Goal: Check status: Check status

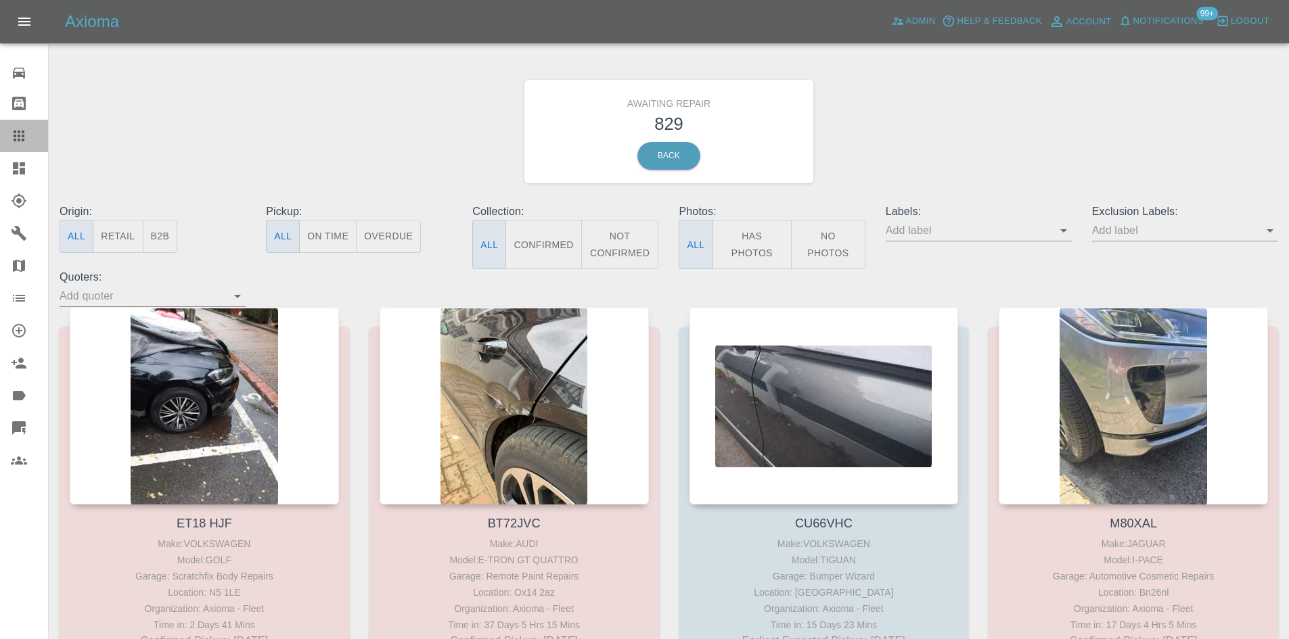
click at [15, 131] on icon at bounding box center [19, 136] width 11 height 11
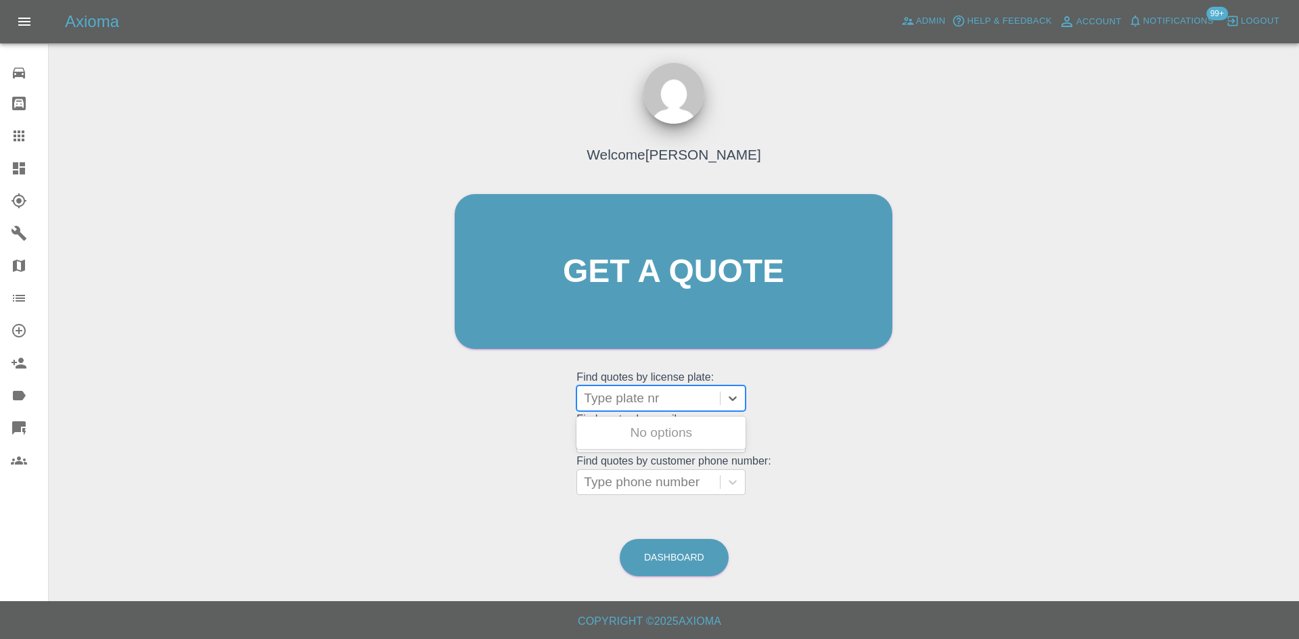
click at [616, 394] on div at bounding box center [648, 398] width 129 height 19
paste input "BK23 KXX"
type input "BK23 KXX"
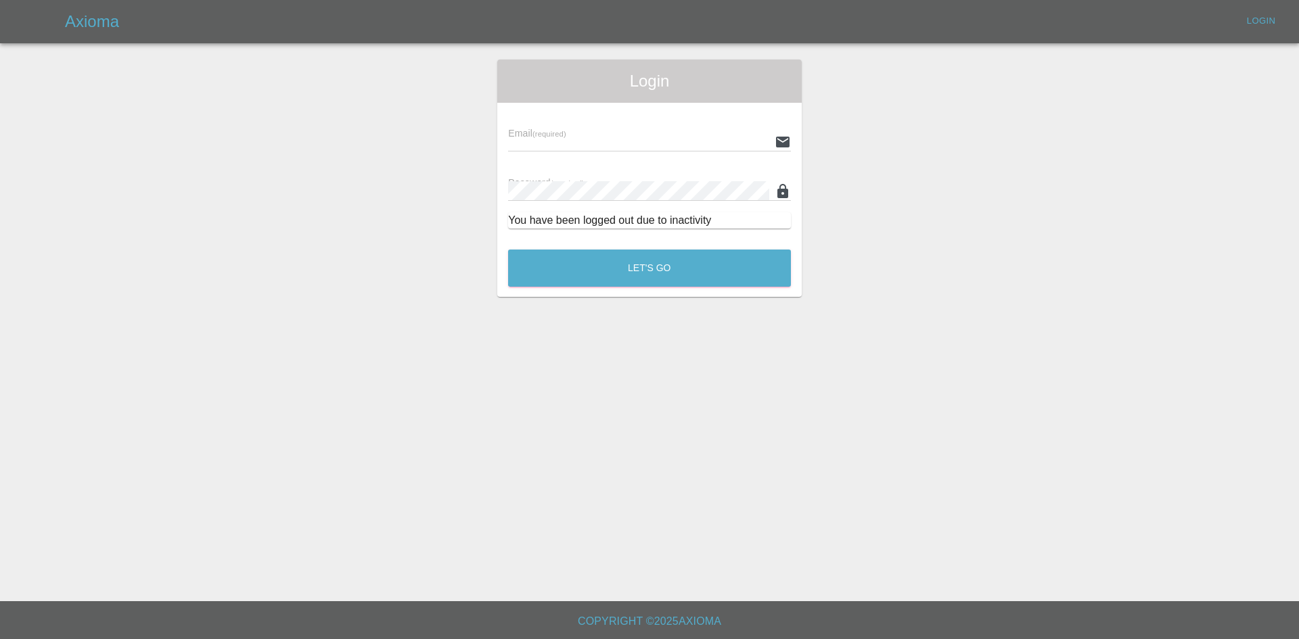
type input "[PERSON_NAME][EMAIL_ADDRESS][PERSON_NAME][DOMAIN_NAME]"
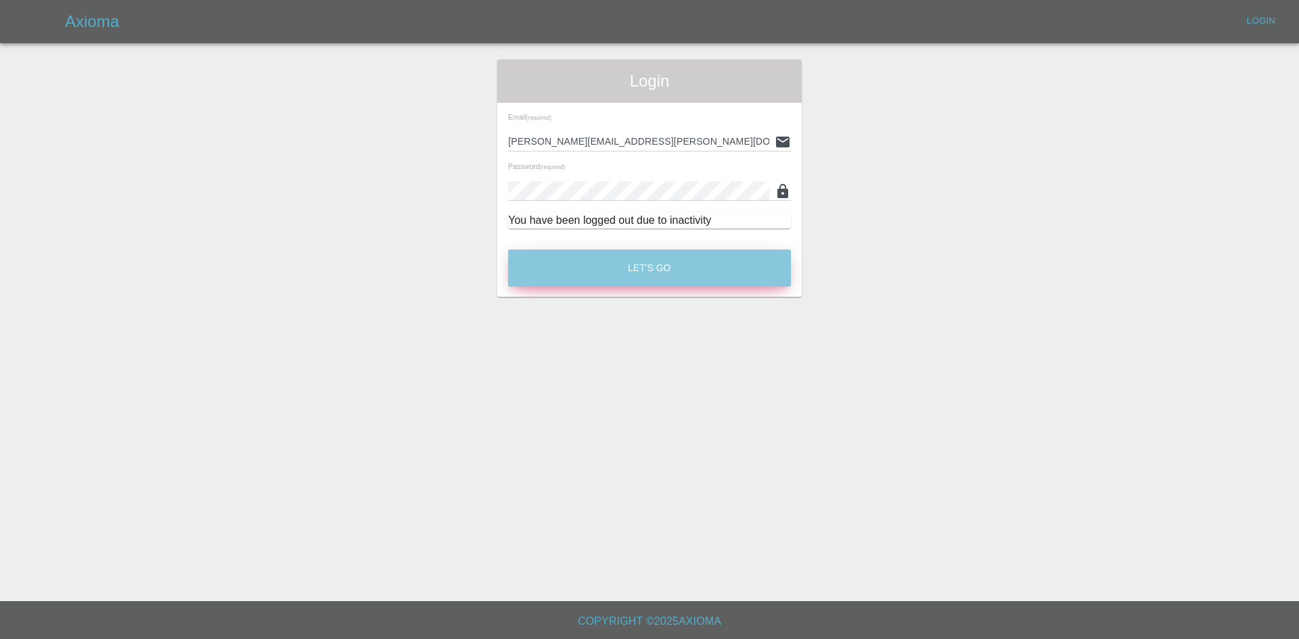
click at [685, 269] on button "Let's Go" at bounding box center [649, 268] width 283 height 37
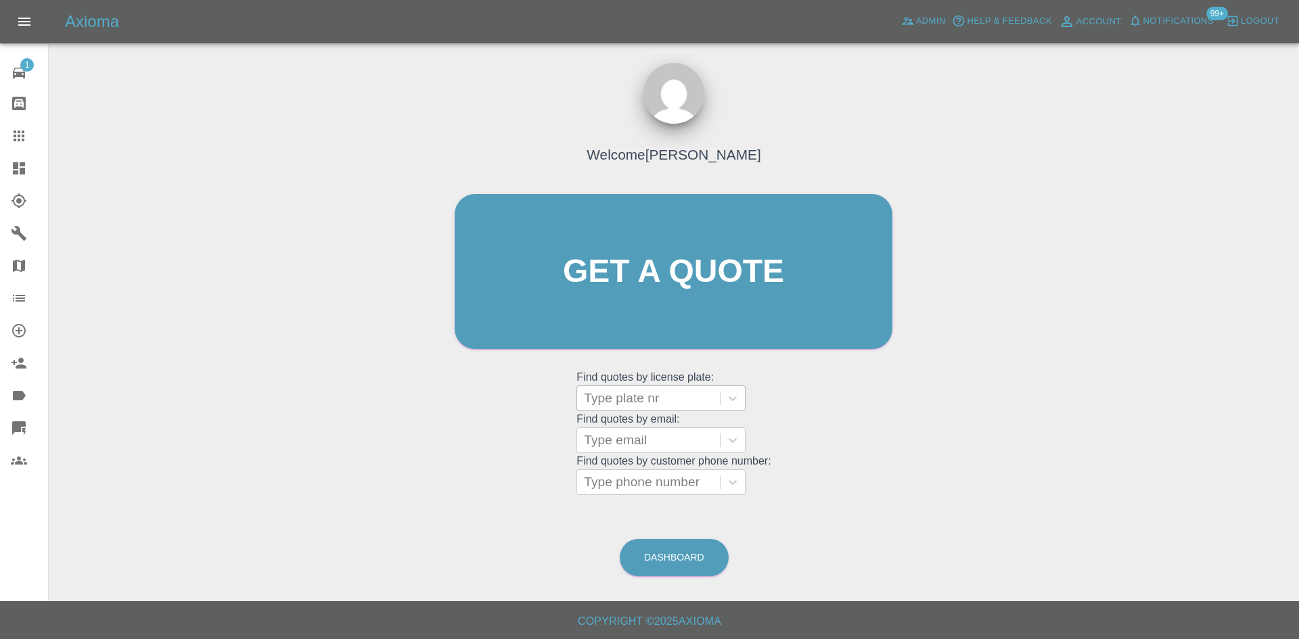
click at [629, 394] on div at bounding box center [648, 398] width 129 height 19
paste input "BK23 KXX"
click at [598, 403] on input "BK23 KXX" at bounding box center [618, 398] width 68 height 16
type input "BK23 KXX"
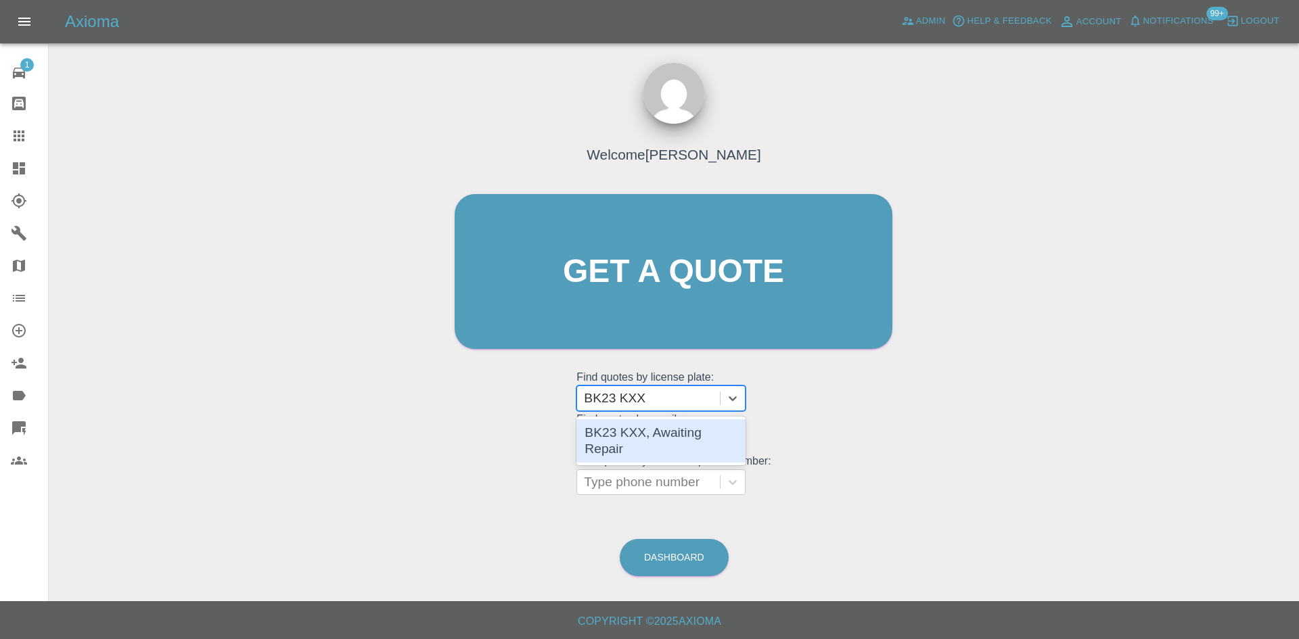
click at [690, 432] on div "BK23 KXX, Awaiting Repair" at bounding box center [660, 440] width 169 height 43
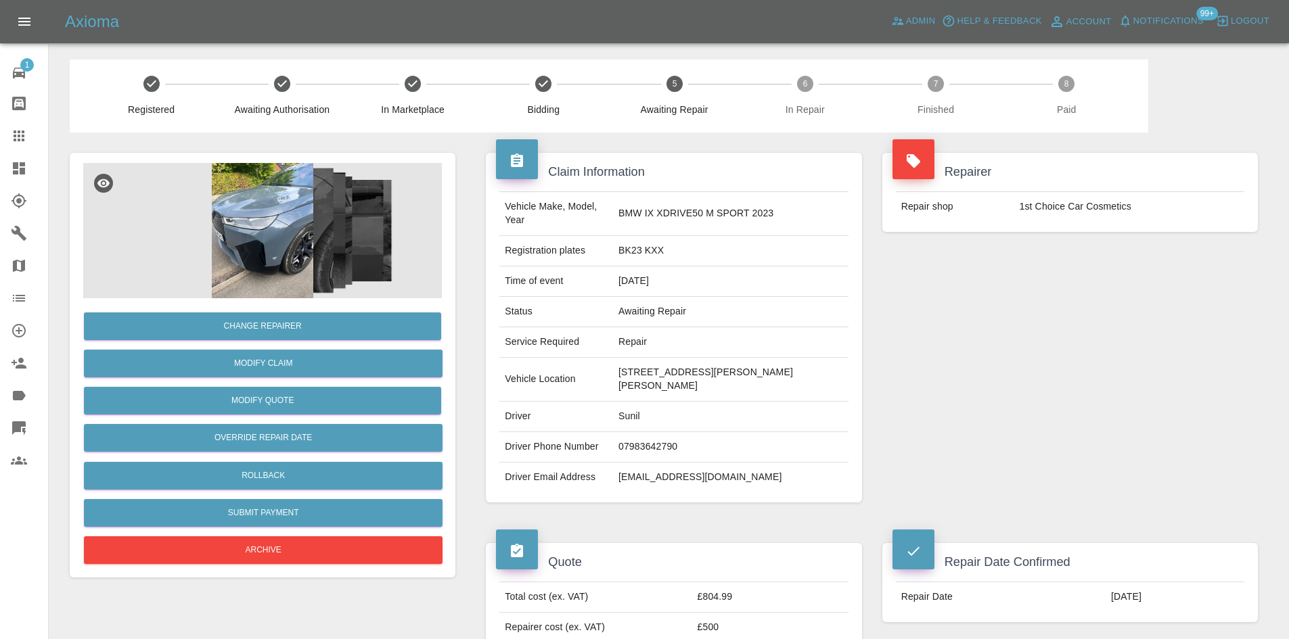
click at [18, 175] on icon at bounding box center [19, 168] width 12 height 12
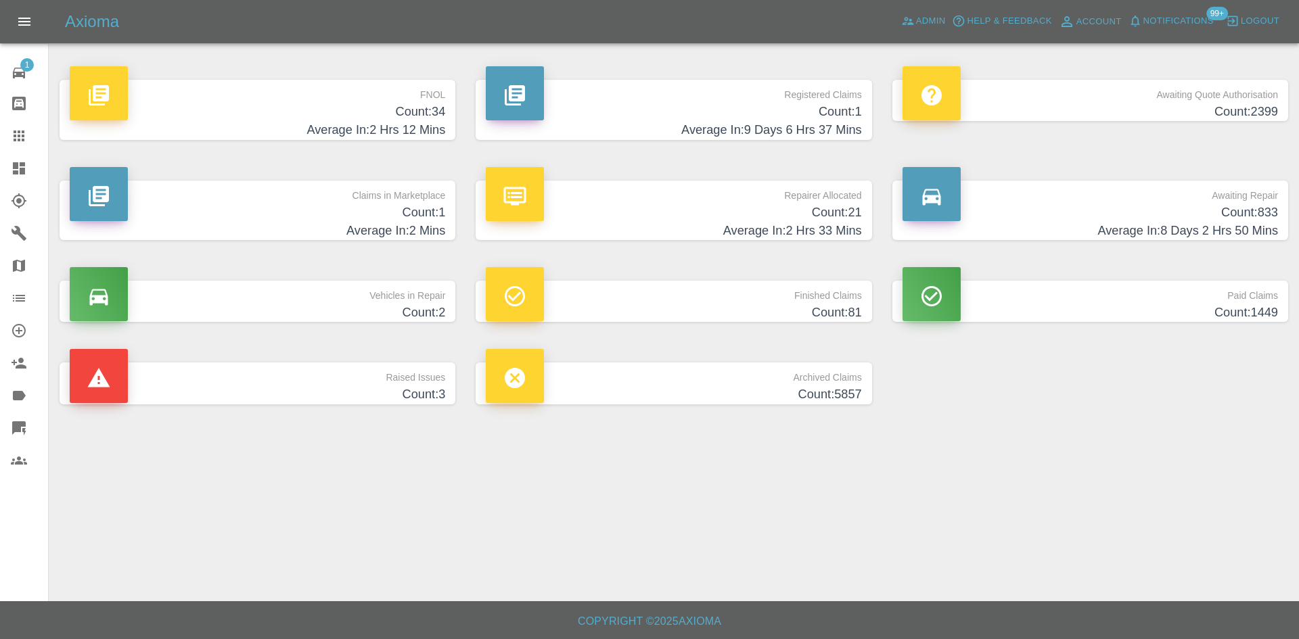
click at [708, 219] on h4 "Count: 21" at bounding box center [673, 213] width 375 height 18
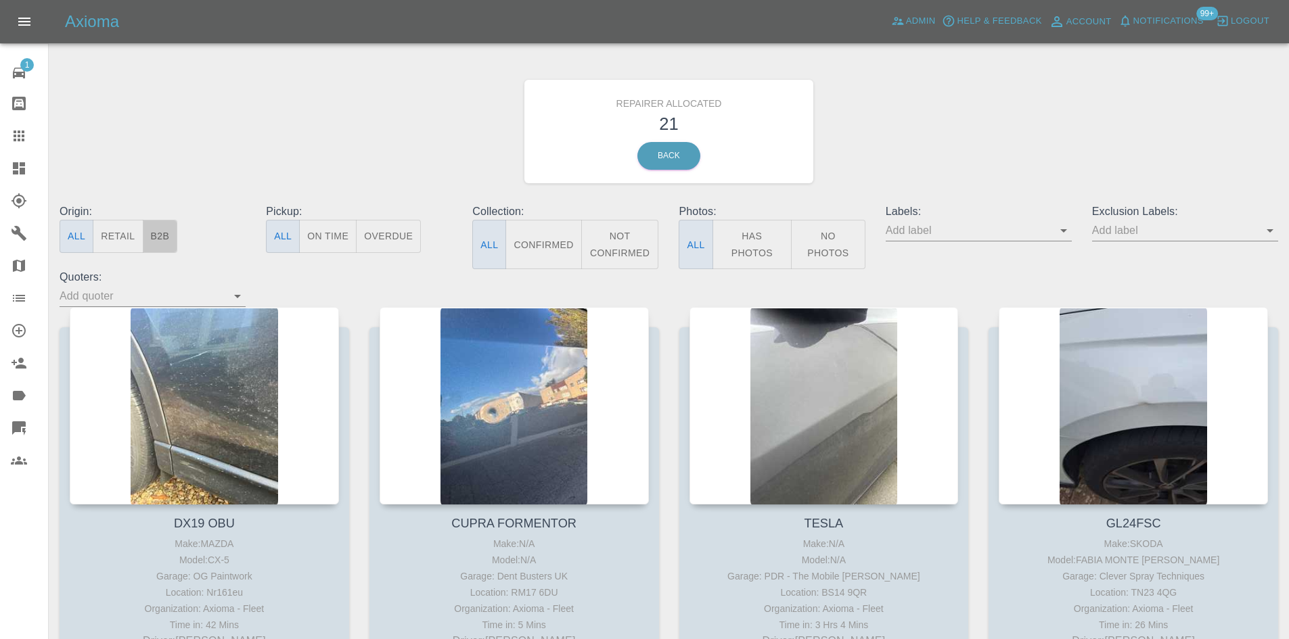
click at [158, 238] on button "B2B" at bounding box center [160, 236] width 35 height 33
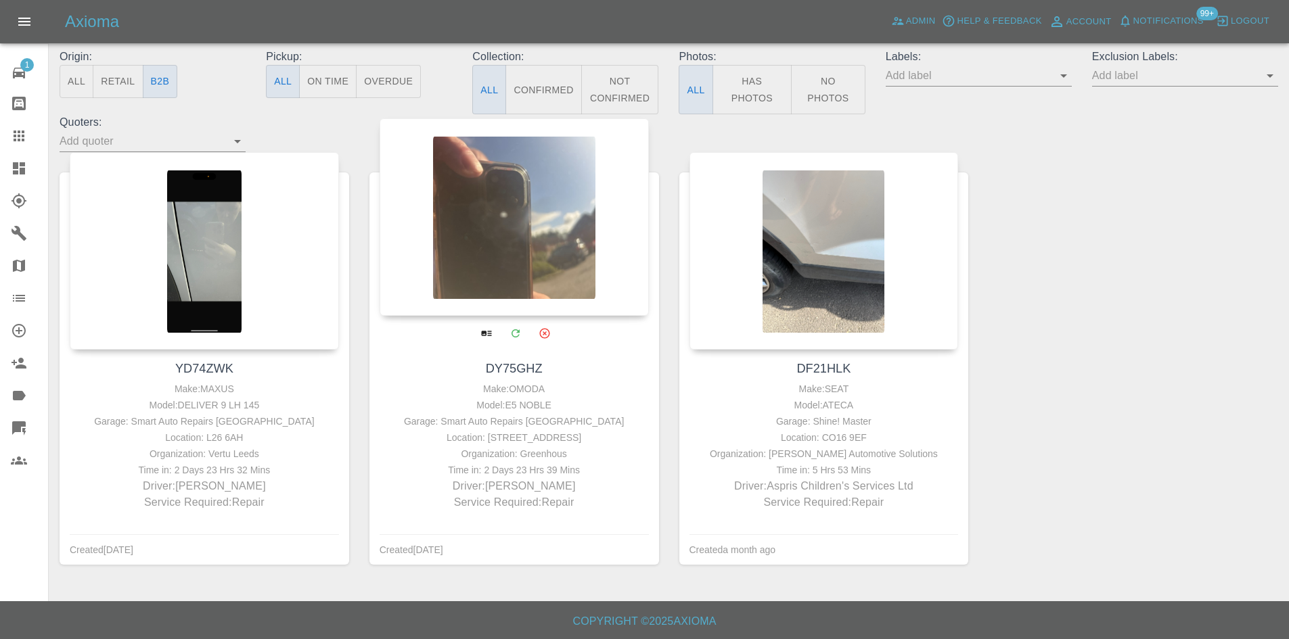
scroll to position [171, 0]
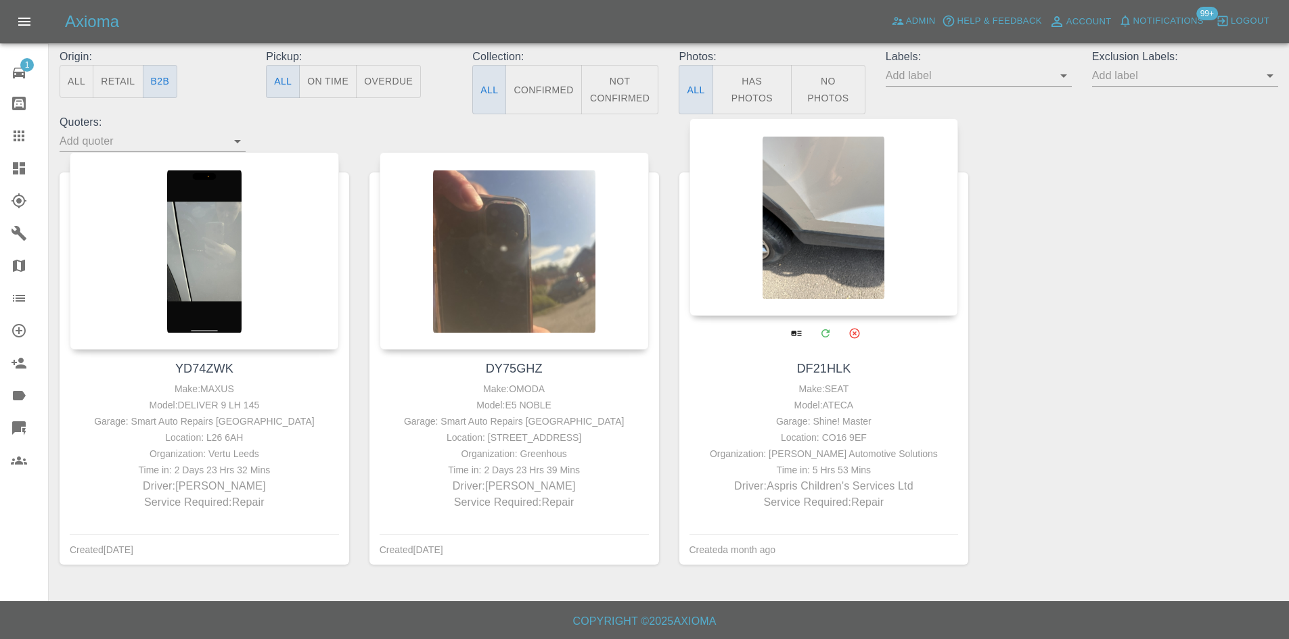
click at [866, 194] on div at bounding box center [823, 217] width 269 height 198
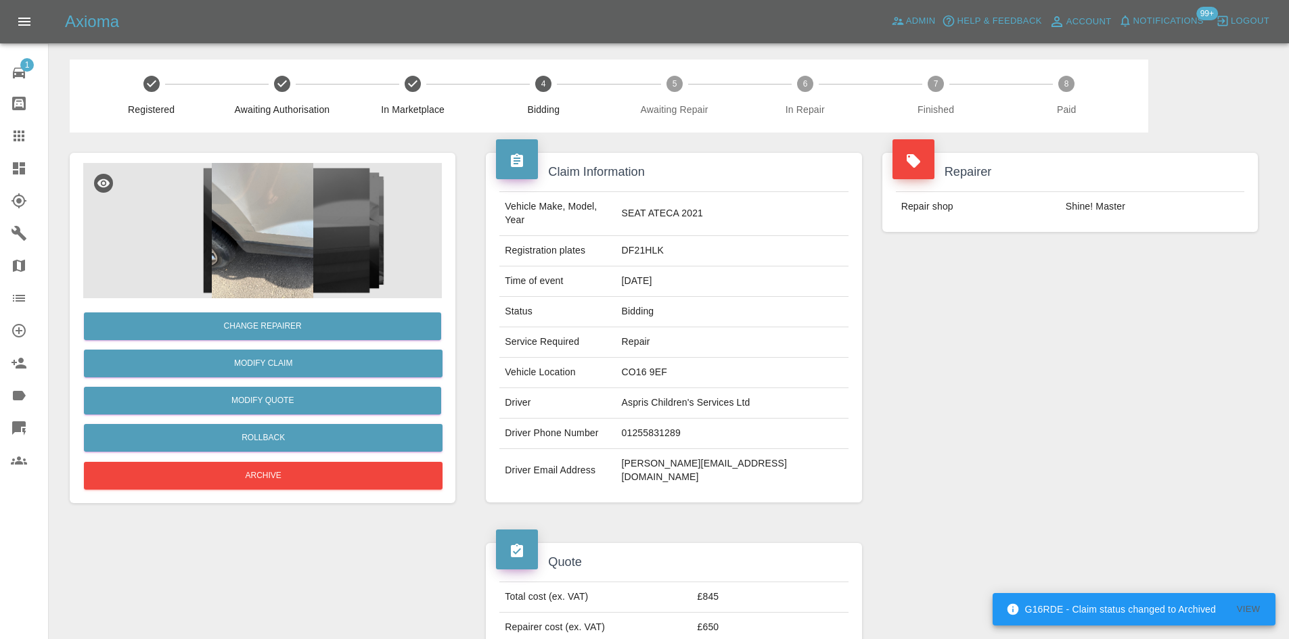
click at [14, 162] on icon at bounding box center [19, 168] width 16 height 16
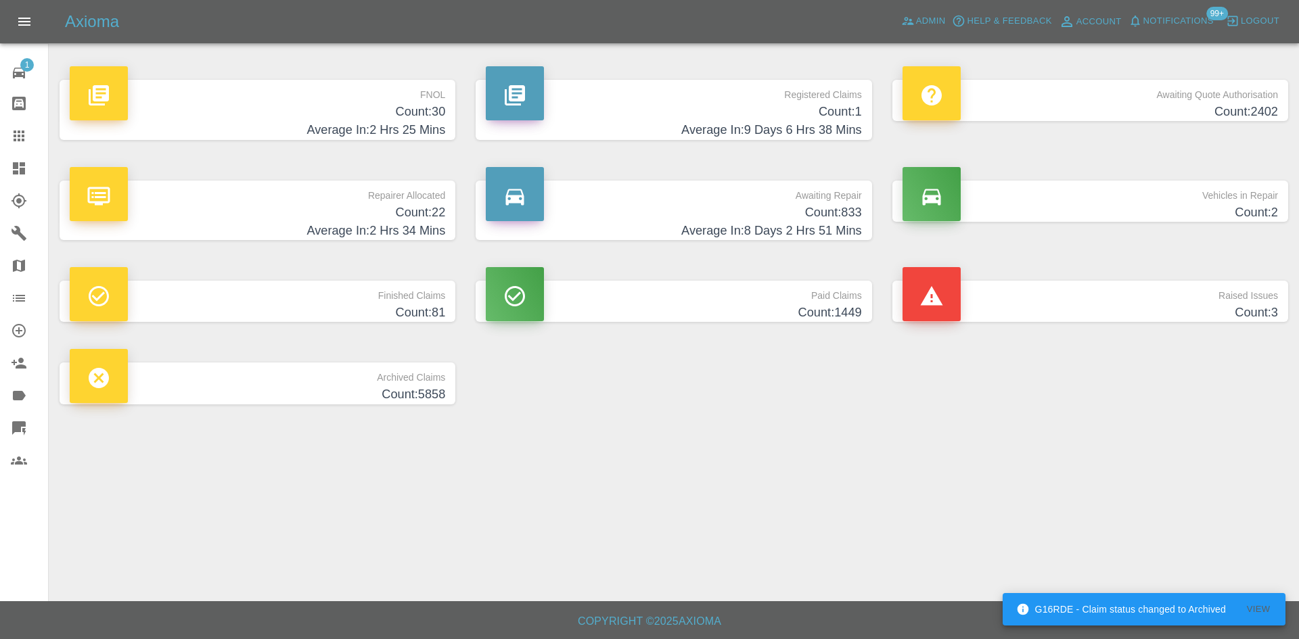
click at [335, 208] on h4 "Count: 22" at bounding box center [257, 213] width 375 height 18
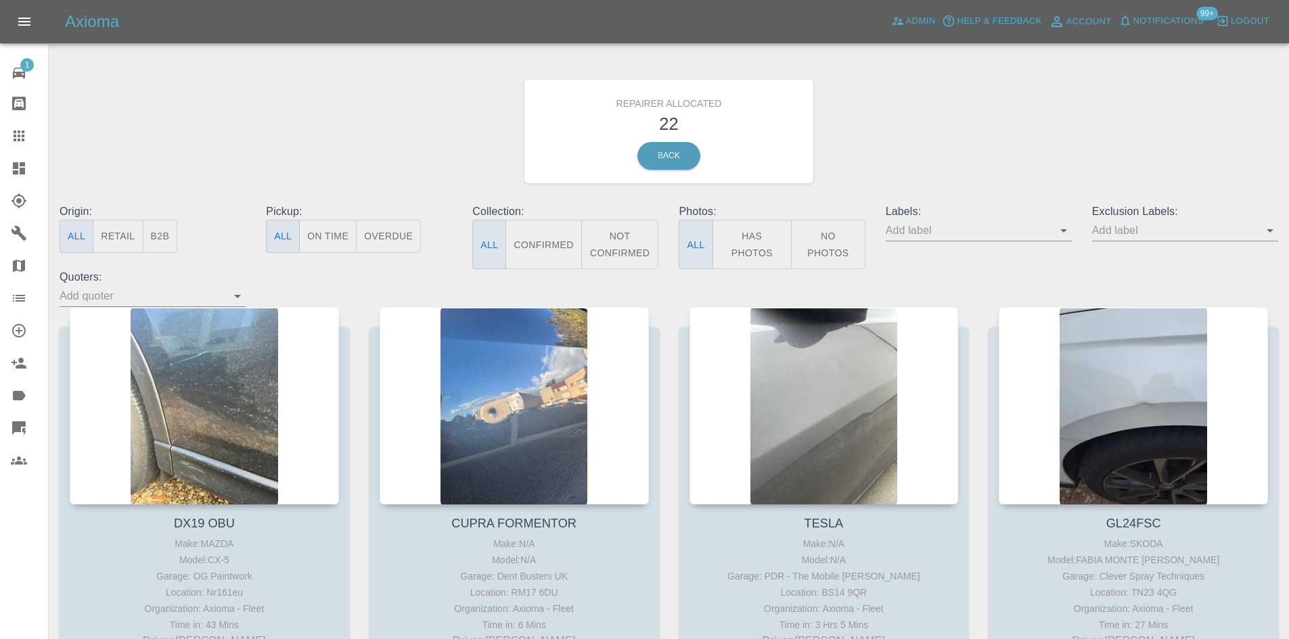
click at [174, 237] on button "B2B" at bounding box center [160, 236] width 35 height 33
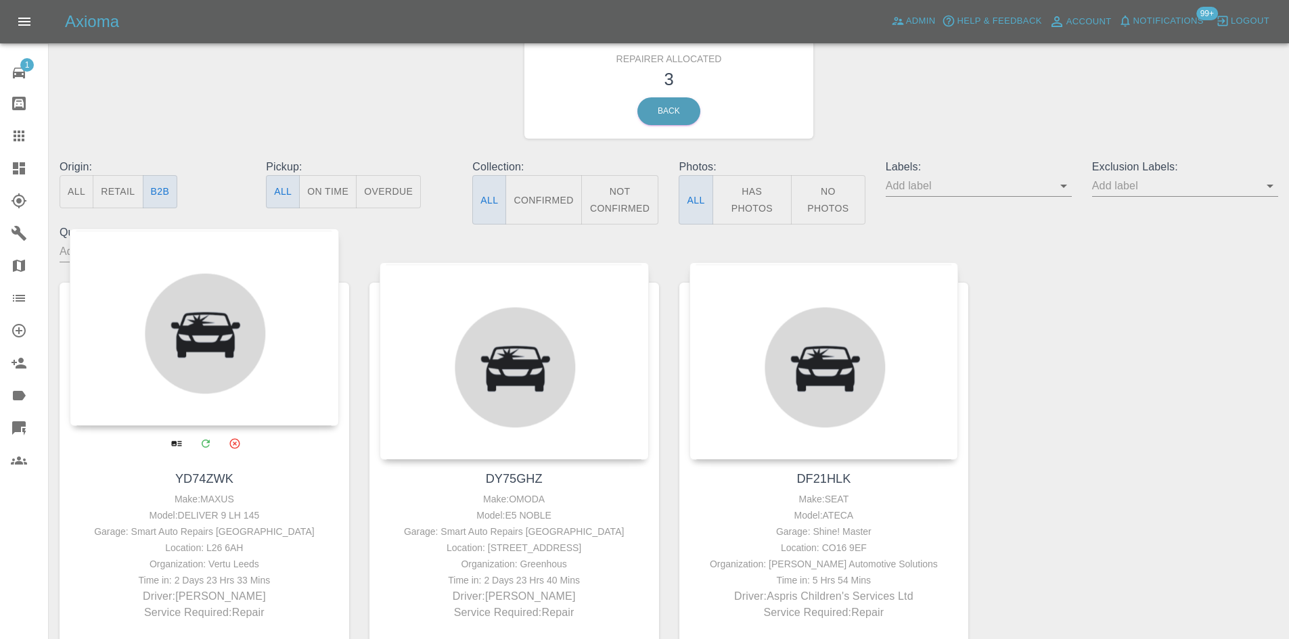
scroll to position [135, 0]
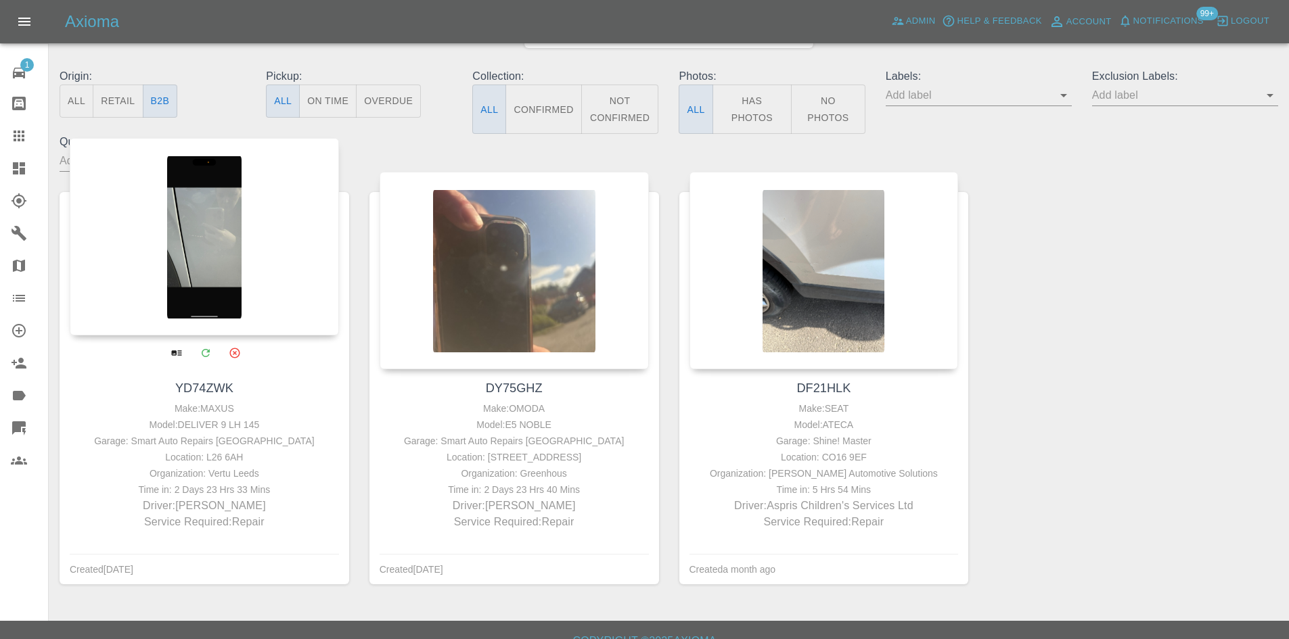
click at [198, 223] on div at bounding box center [204, 237] width 269 height 198
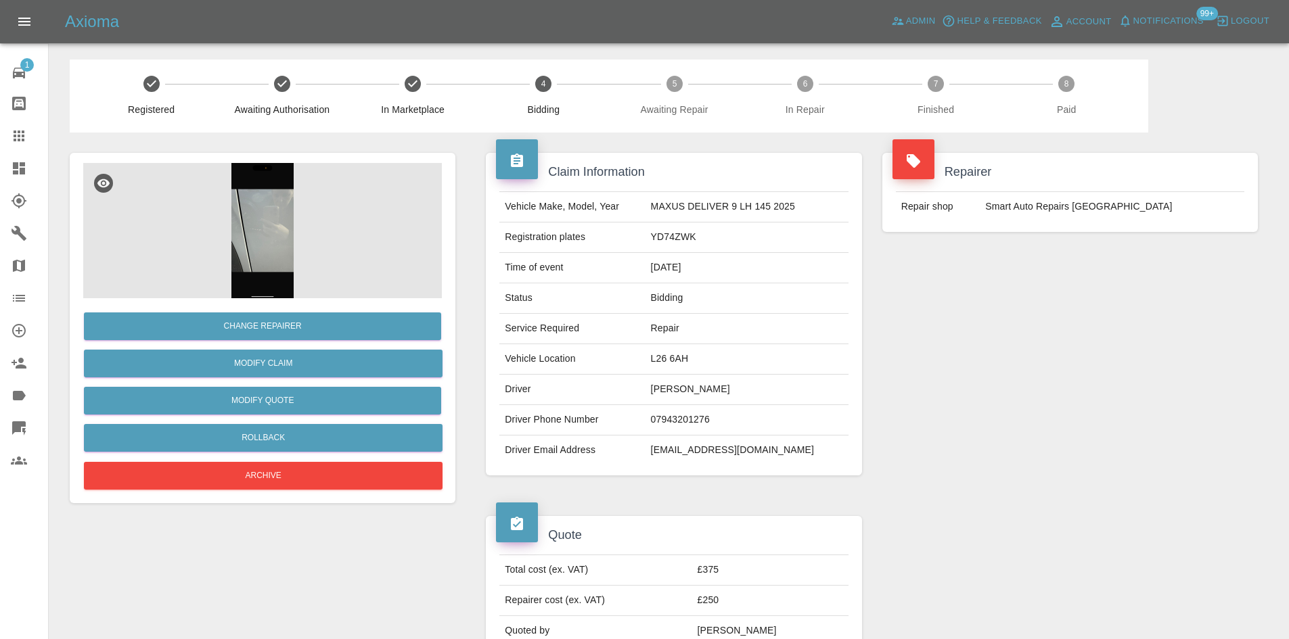
drag, startPoint x: 710, startPoint y: 236, endPoint x: 690, endPoint y: 236, distance: 19.6
click at [708, 236] on td "YD74ZWK" at bounding box center [746, 238] width 203 height 30
click at [690, 236] on td "YD74ZWK" at bounding box center [746, 238] width 203 height 30
copy td "YD74ZWK"
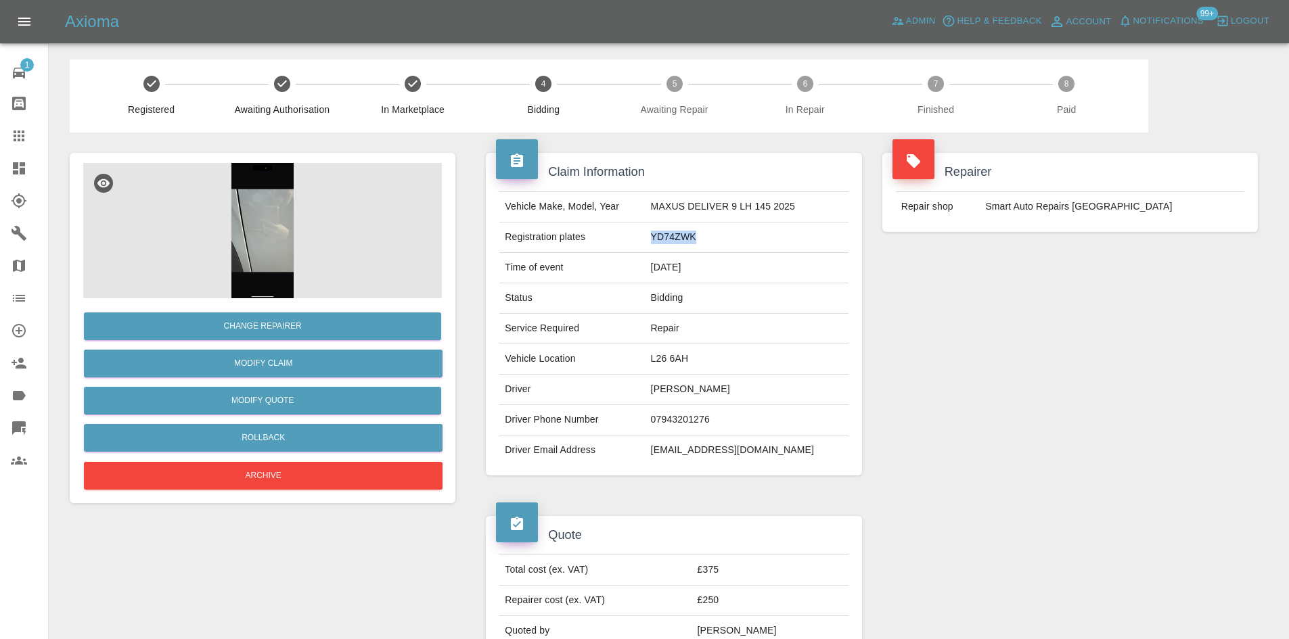
click at [19, 163] on icon at bounding box center [19, 168] width 16 height 16
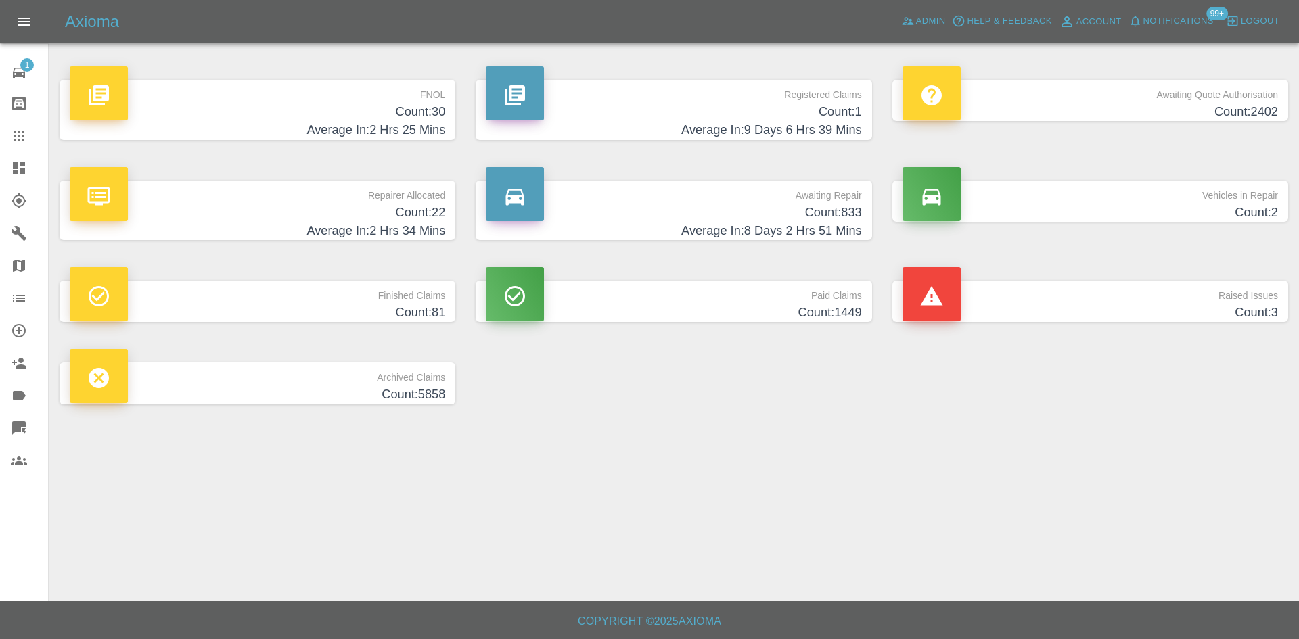
click at [289, 220] on h4 "Count: 22" at bounding box center [257, 213] width 375 height 18
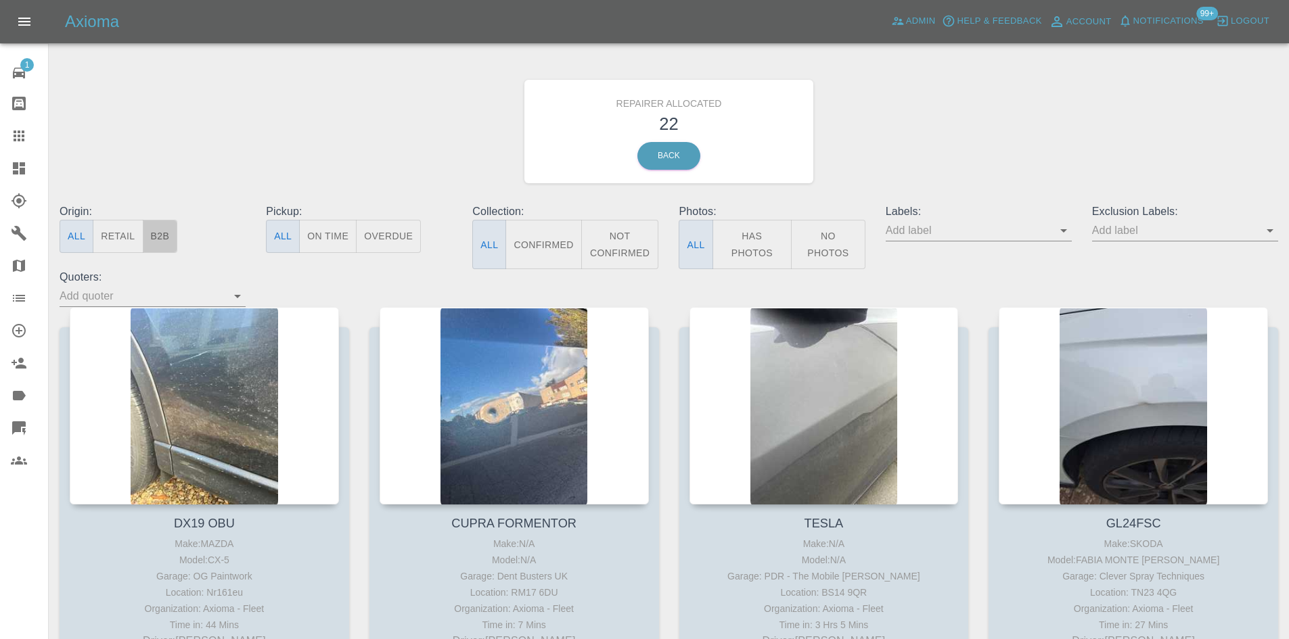
click at [171, 235] on button "B2B" at bounding box center [160, 236] width 35 height 33
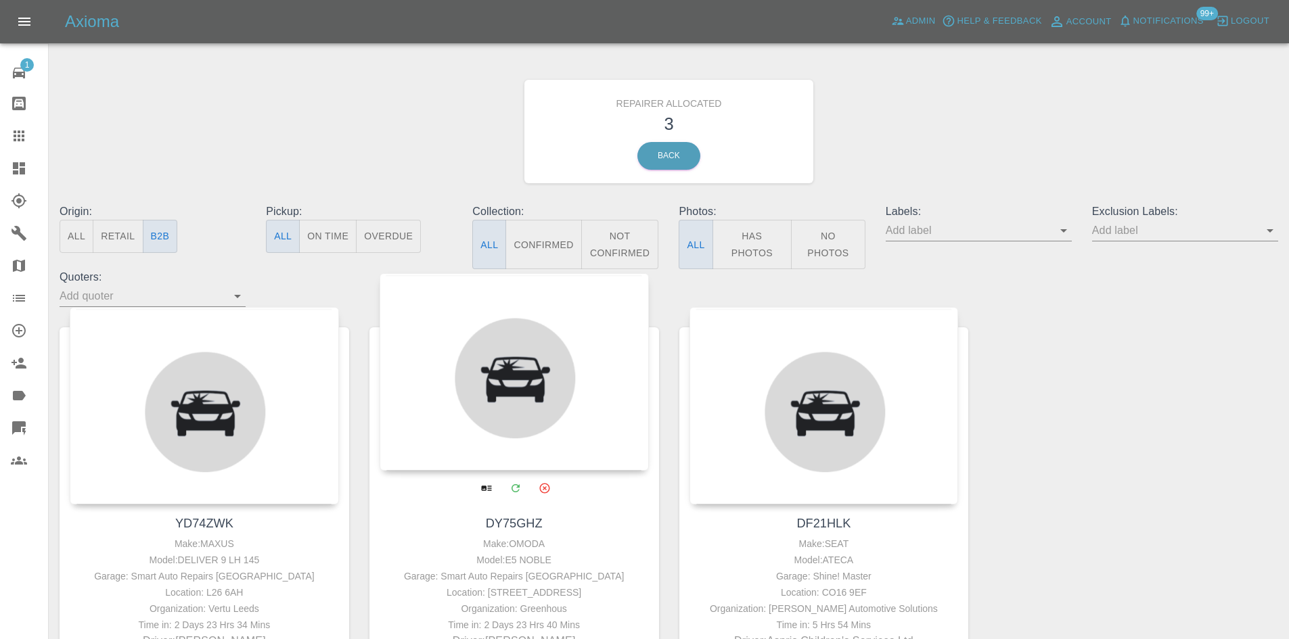
click at [558, 402] on div at bounding box center [514, 372] width 269 height 198
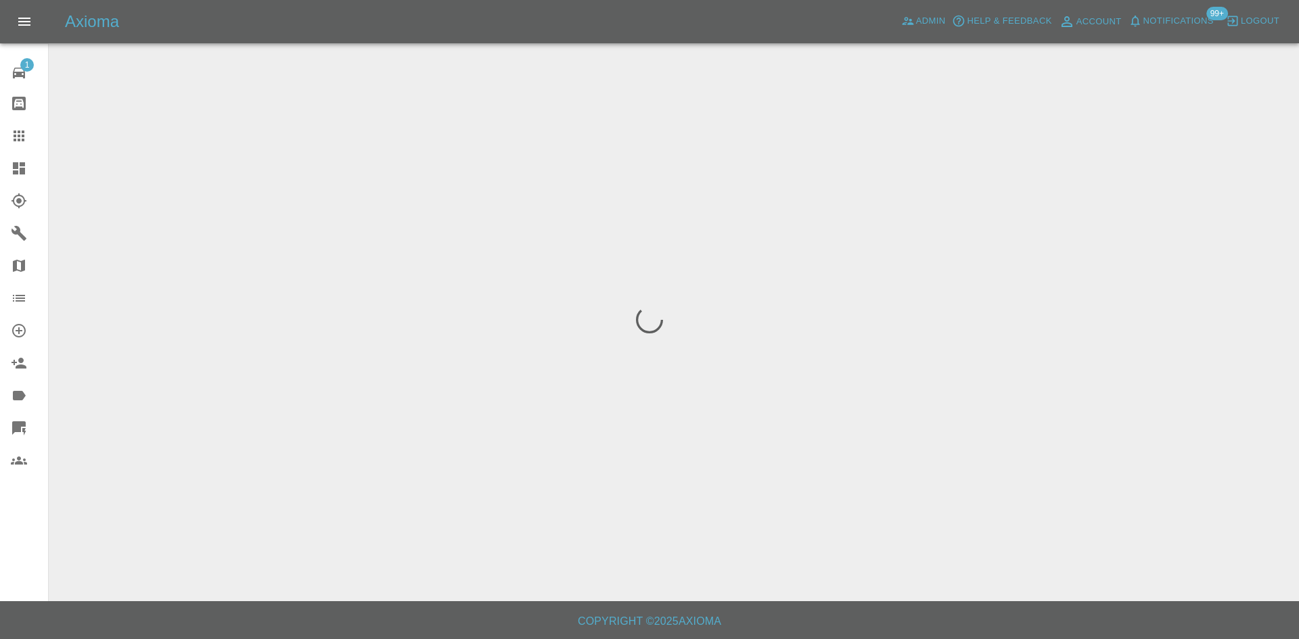
click at [35, 167] on div at bounding box center [30, 168] width 38 height 16
click at [35, 169] on div at bounding box center [30, 168] width 38 height 16
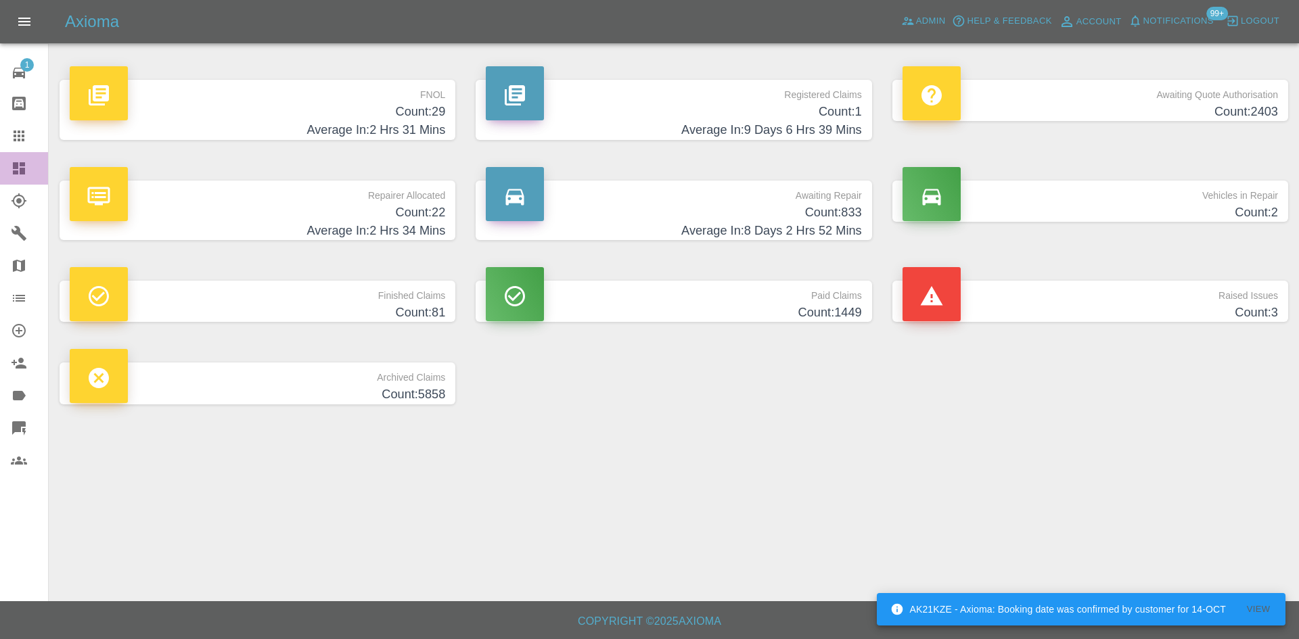
click at [1, 155] on link "Dashboard" at bounding box center [24, 168] width 48 height 32
click at [12, 160] on icon at bounding box center [19, 168] width 16 height 16
click at [11, 158] on link "Dashboard" at bounding box center [24, 168] width 48 height 32
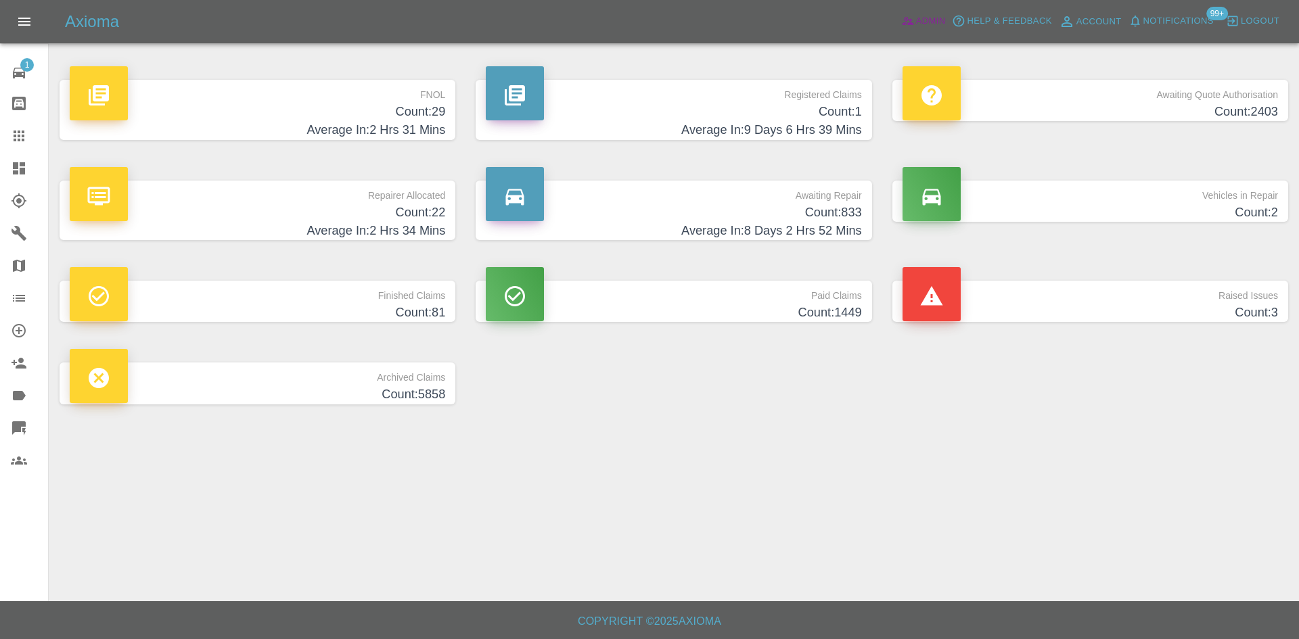
click at [922, 16] on span "Admin" at bounding box center [931, 22] width 30 height 16
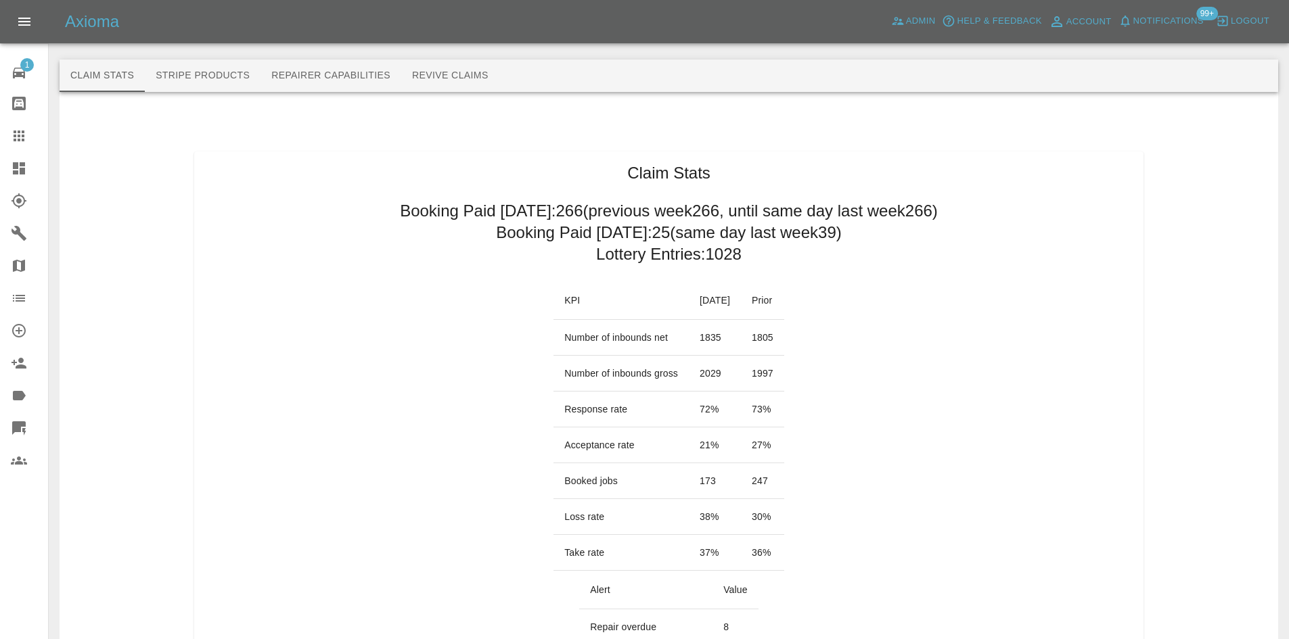
click at [26, 177] on link "Dashboard" at bounding box center [24, 168] width 48 height 32
click at [16, 162] on icon at bounding box center [19, 168] width 16 height 16
click at [11, 167] on link "Dashboard" at bounding box center [24, 168] width 48 height 32
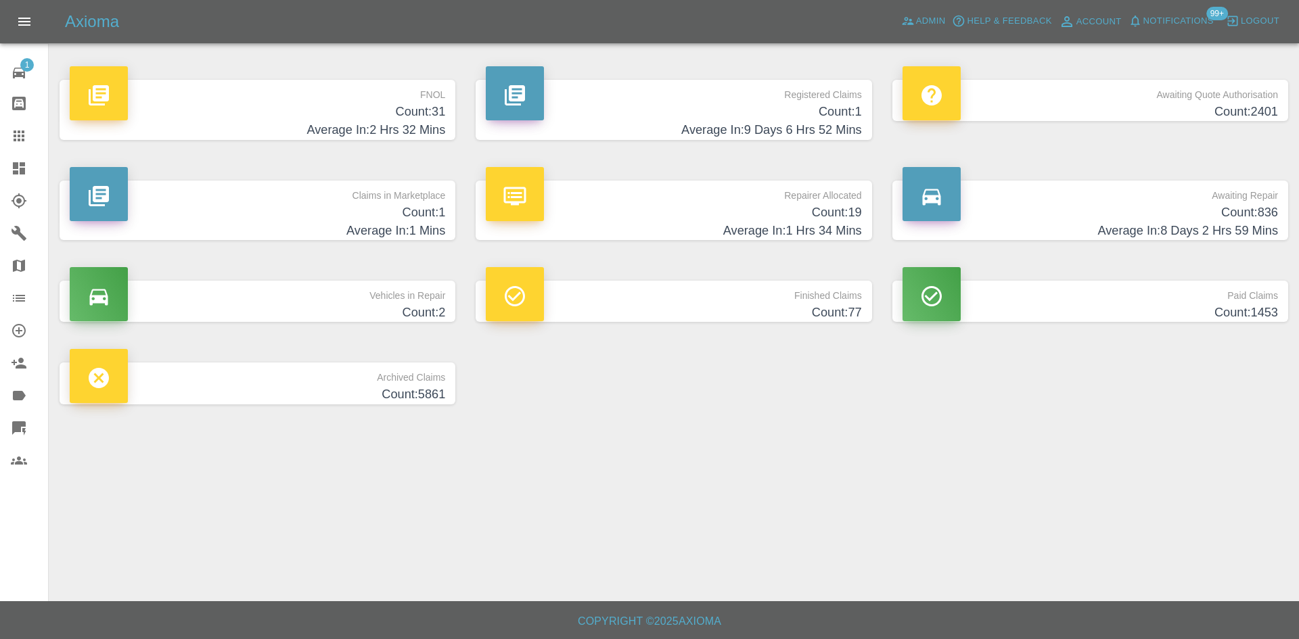
click at [28, 177] on link "Dashboard" at bounding box center [24, 168] width 48 height 32
click at [713, 216] on h4 "Count: 19" at bounding box center [673, 213] width 375 height 18
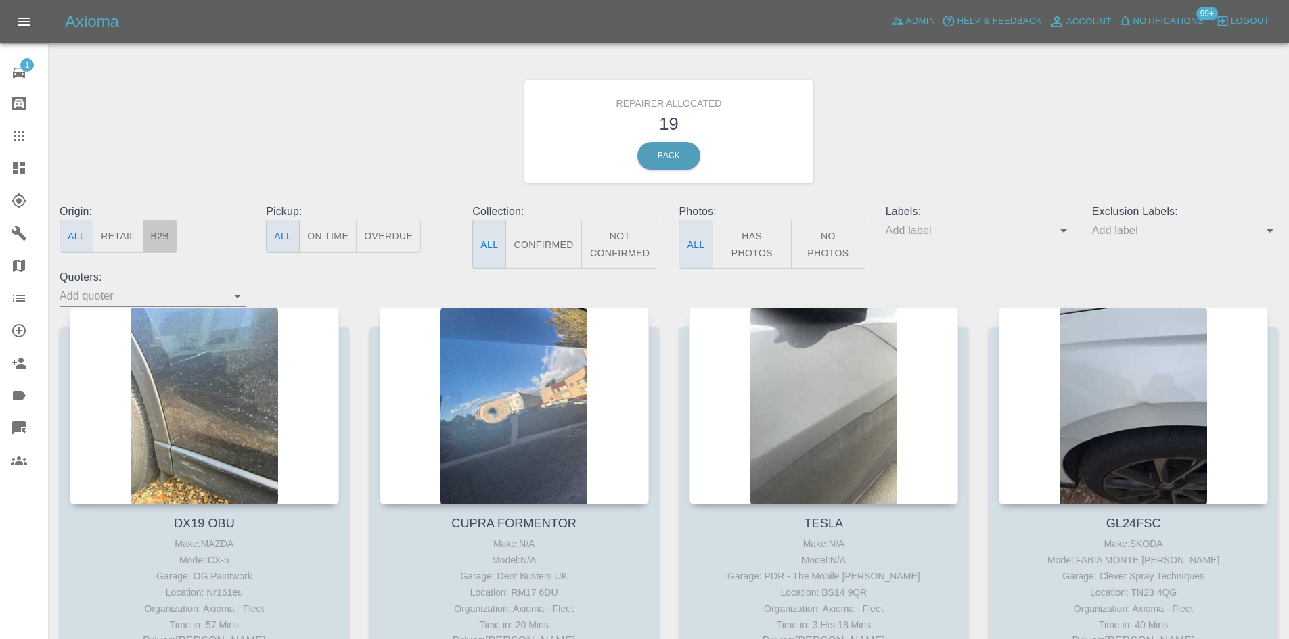
click at [154, 234] on button "B2B" at bounding box center [160, 236] width 35 height 33
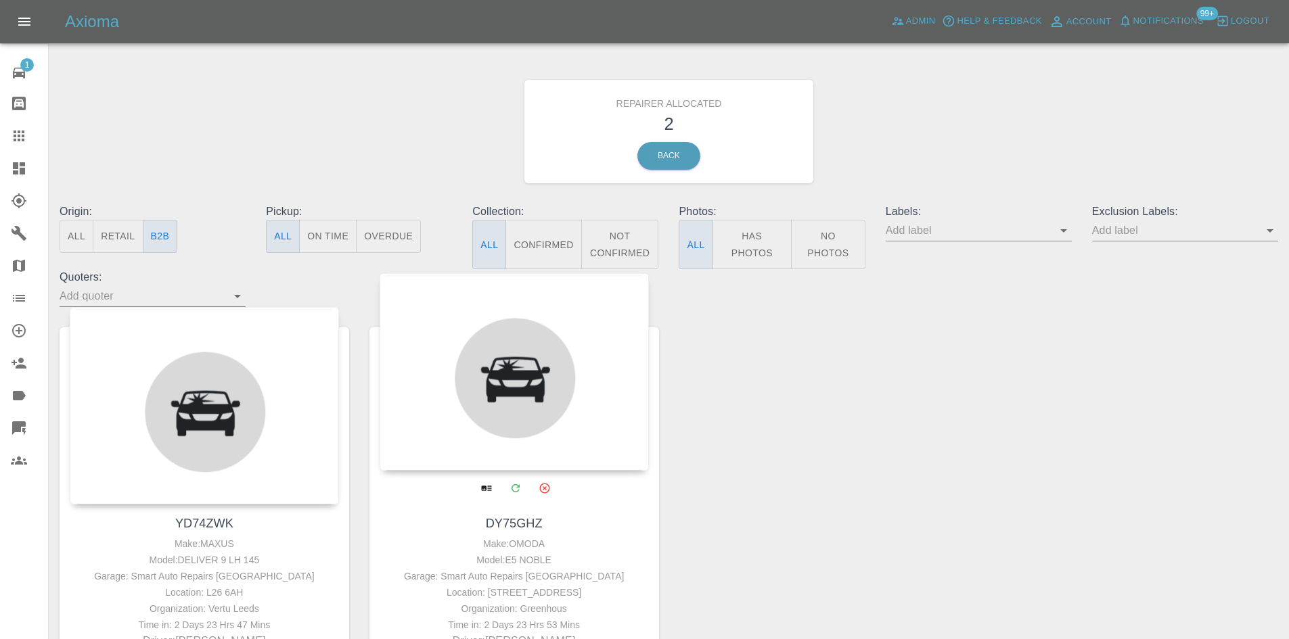
click at [492, 409] on div at bounding box center [514, 372] width 269 height 198
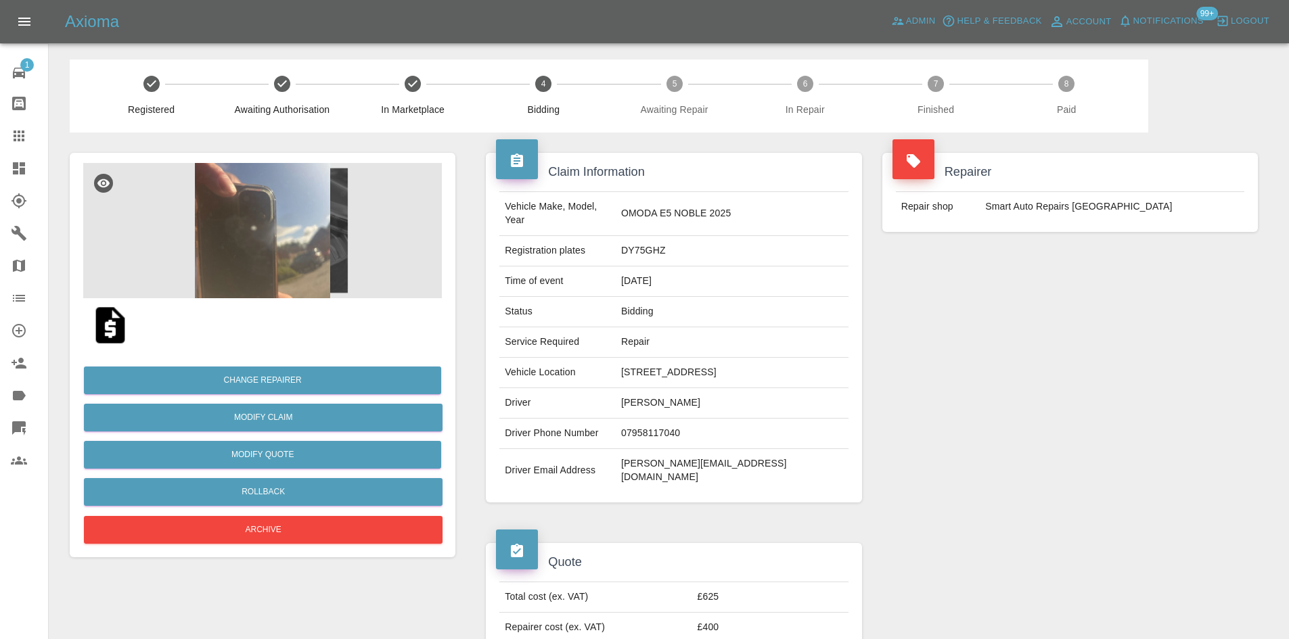
click at [618, 254] on td "DY75GHZ" at bounding box center [732, 251] width 233 height 30
copy td "DY75GHZ"
click at [746, 609] on table "Total cost (ex. VAT) £625 Repairer cost (ex. VAT) £400 Quoted by [PERSON_NAME]" at bounding box center [673, 627] width 348 height 91
click at [0, 198] on link "Explorer" at bounding box center [24, 201] width 48 height 32
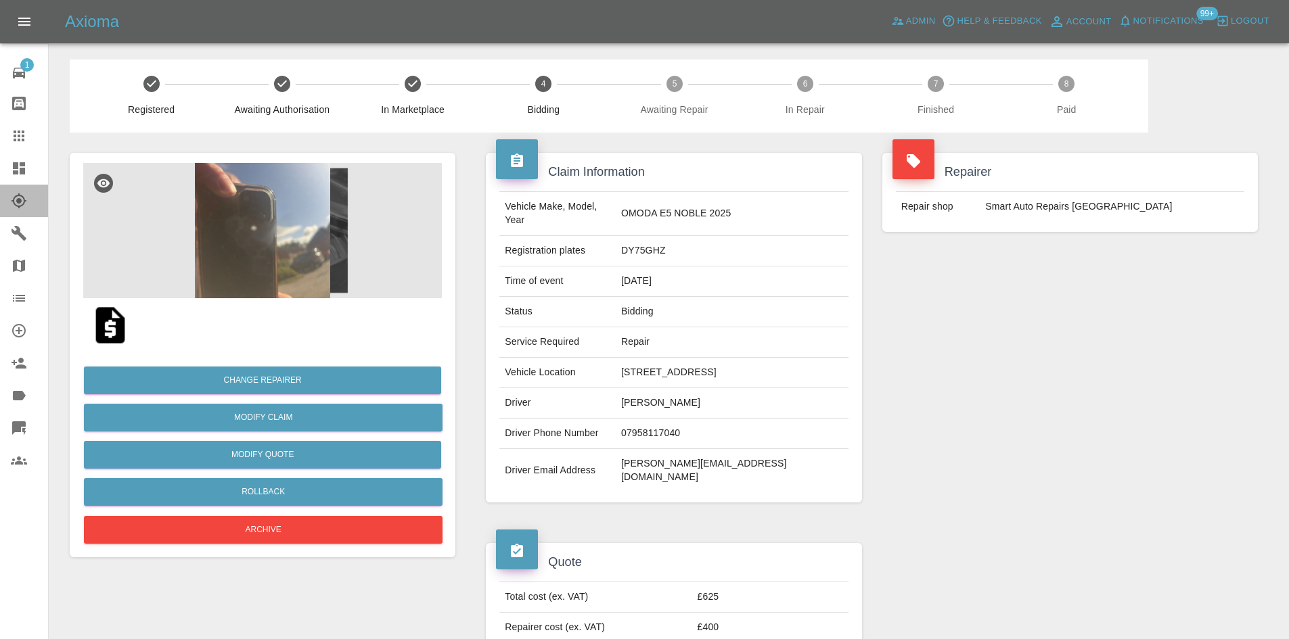
click at [3, 183] on link "Dashboard" at bounding box center [24, 168] width 48 height 32
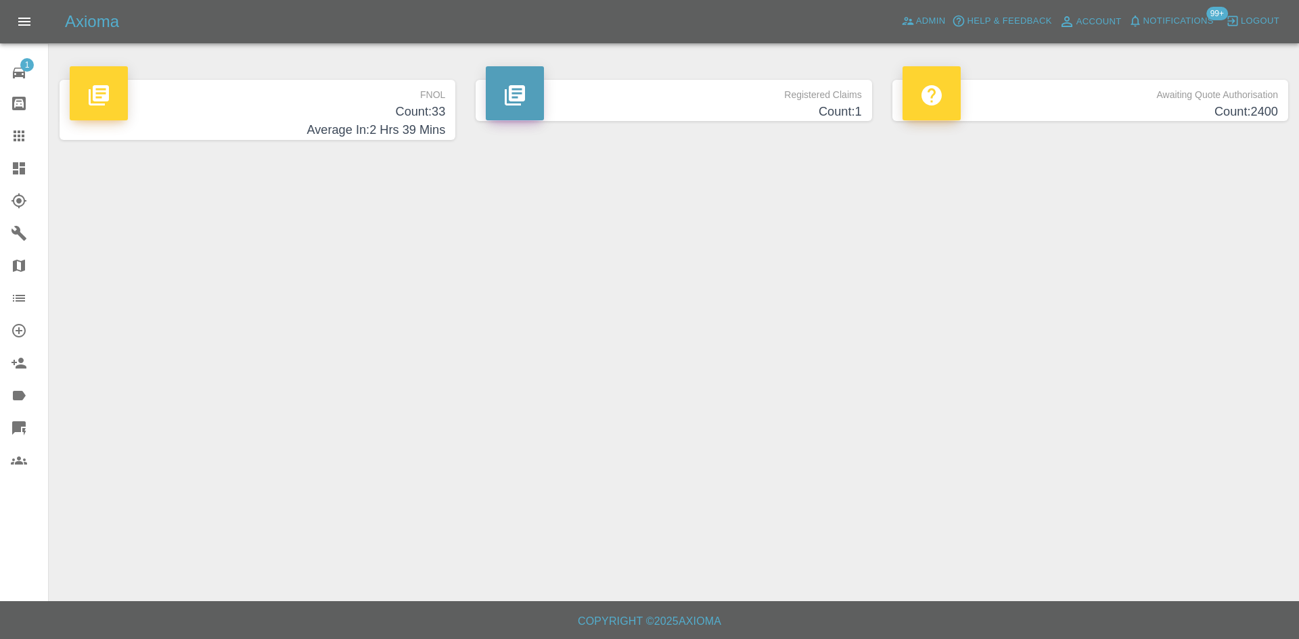
click at [3, 179] on link "Dashboard" at bounding box center [24, 168] width 48 height 32
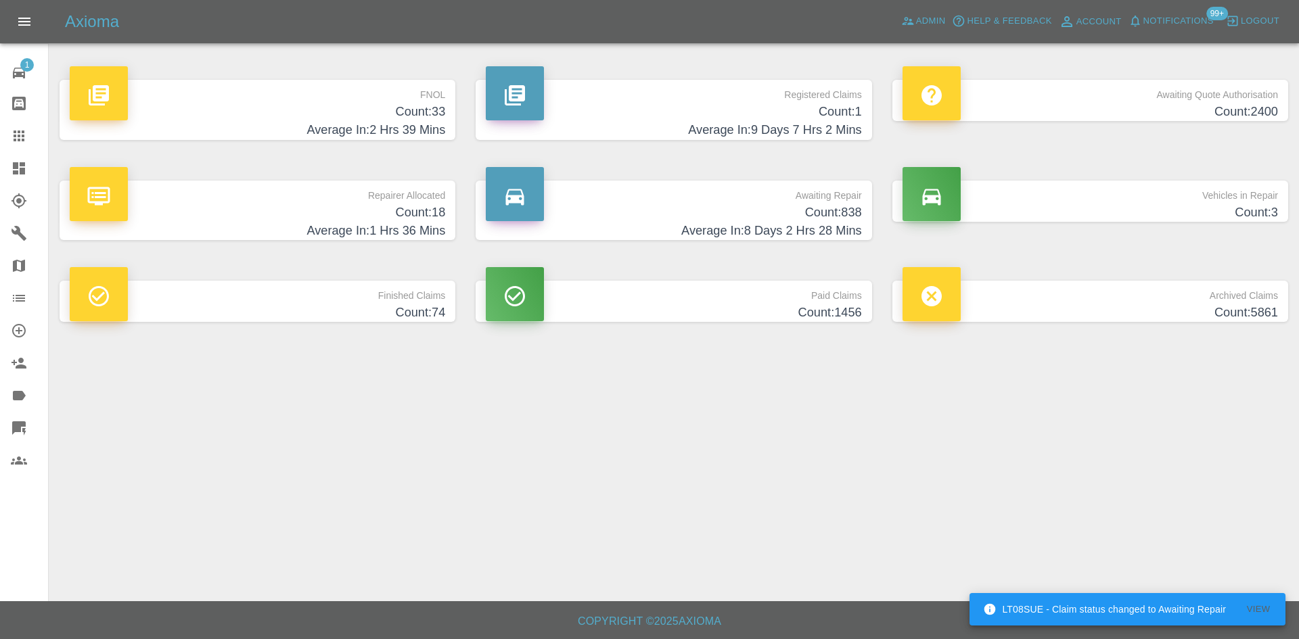
click at [1094, 202] on p "Vehicles in Repair" at bounding box center [1090, 192] width 375 height 23
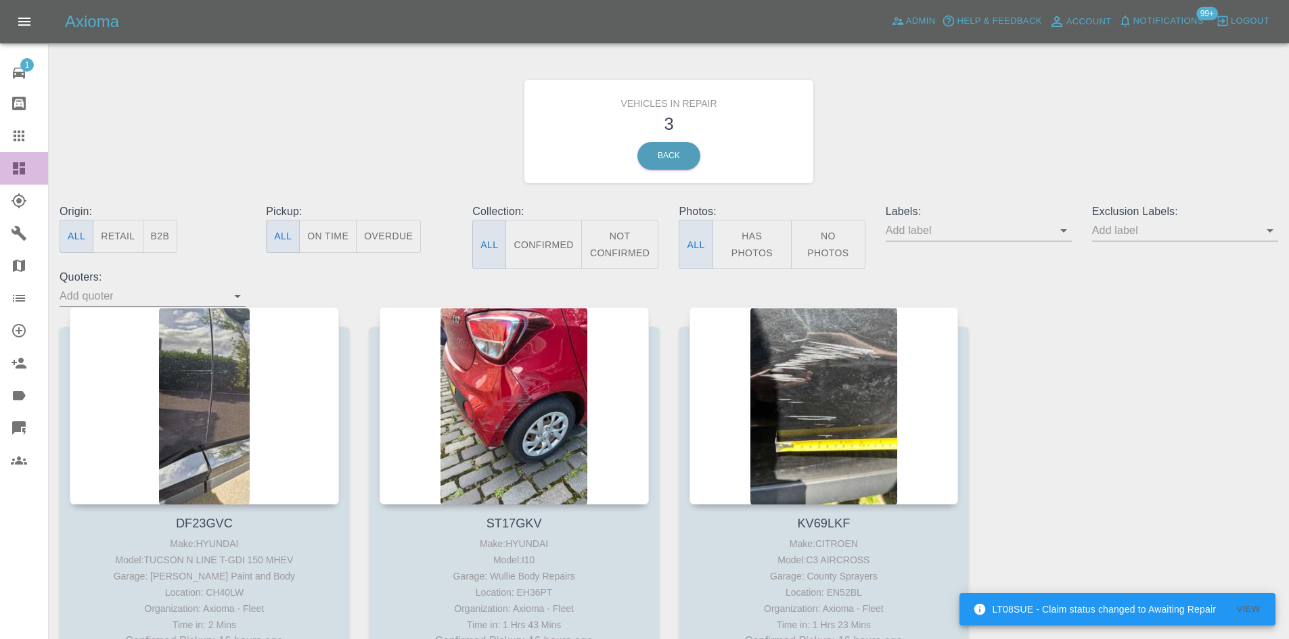
click at [9, 158] on link "Dashboard" at bounding box center [24, 168] width 48 height 32
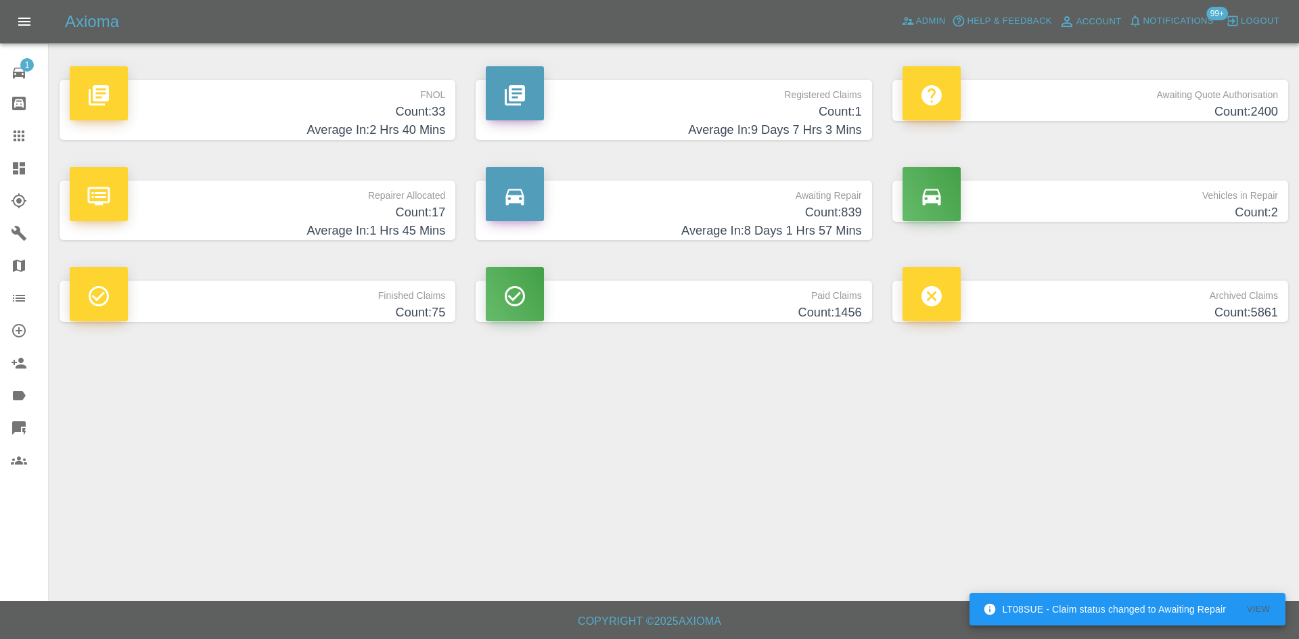
click at [823, 206] on h4 "Count: 839" at bounding box center [673, 213] width 375 height 18
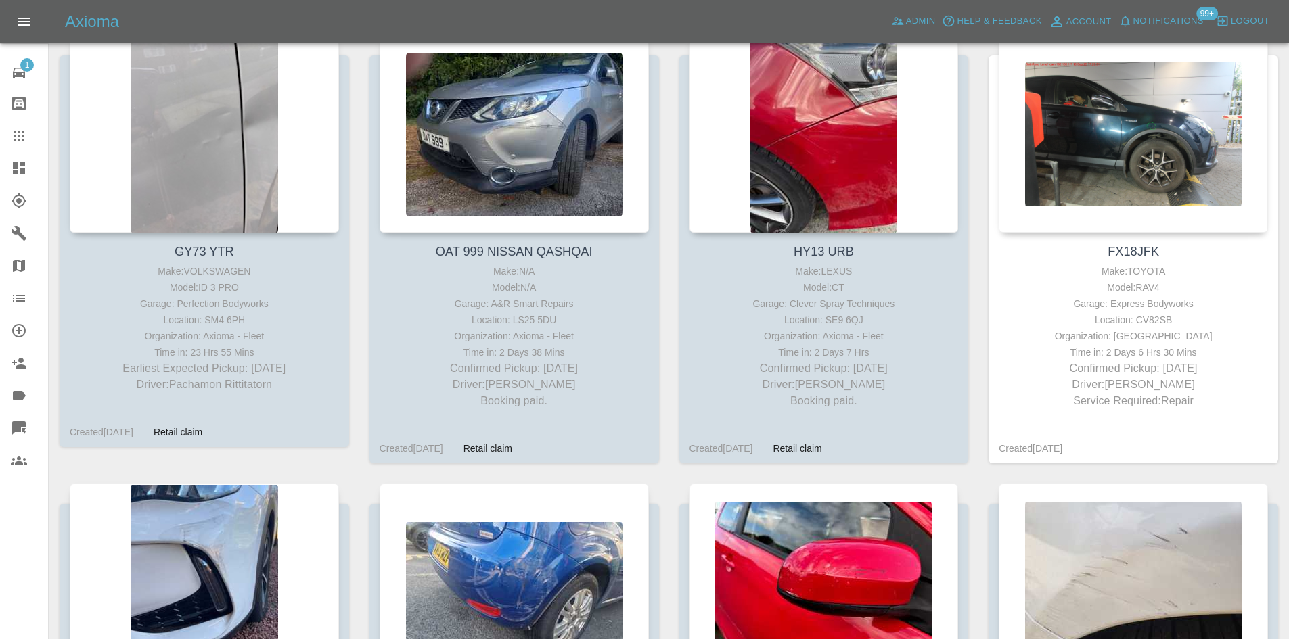
scroll to position [2933, 0]
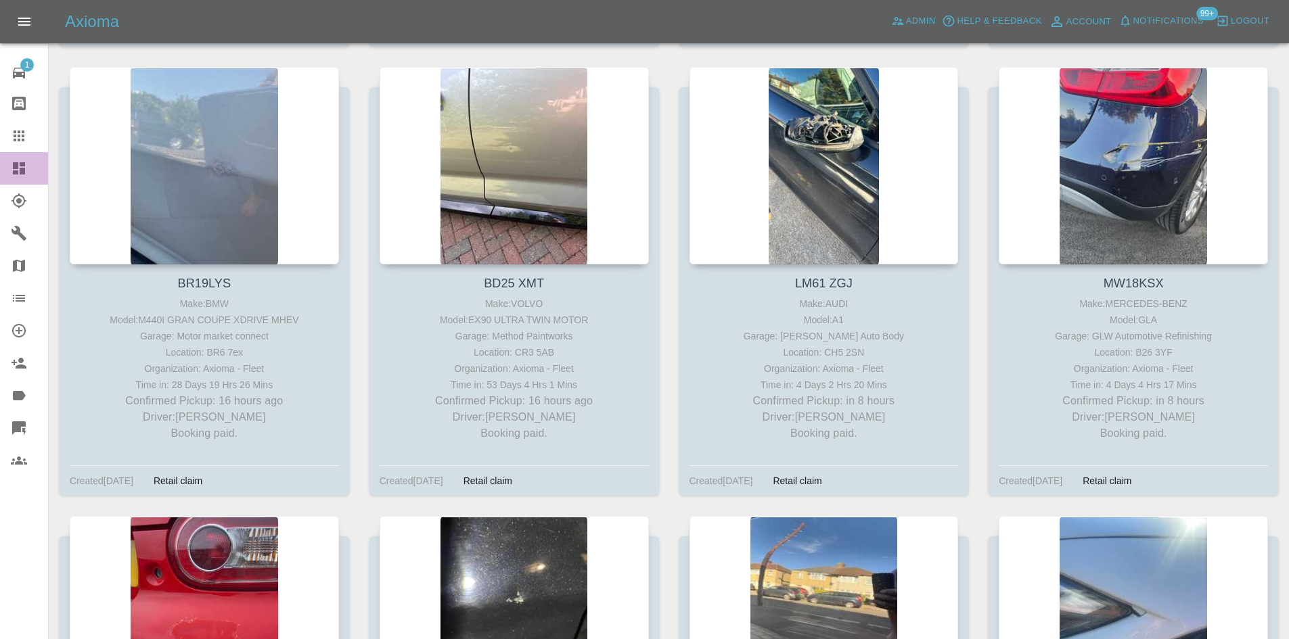
click at [8, 170] on link "Dashboard" at bounding box center [24, 168] width 48 height 32
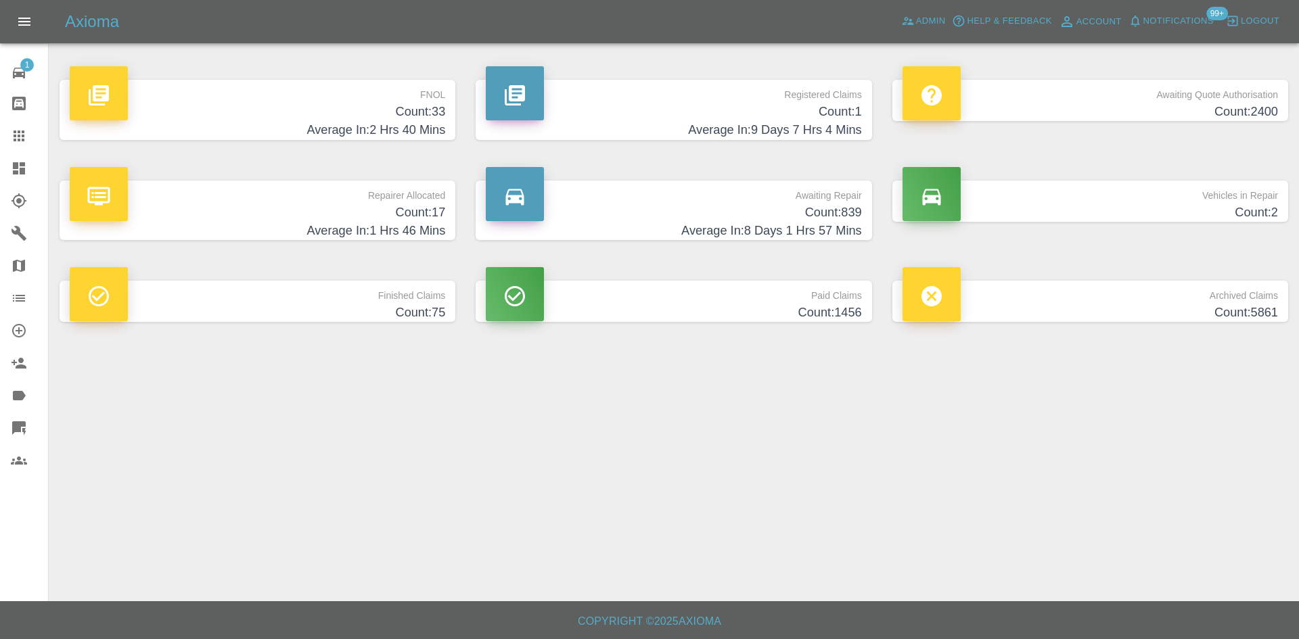
click at [380, 296] on p "Finished Claims" at bounding box center [257, 292] width 375 height 23
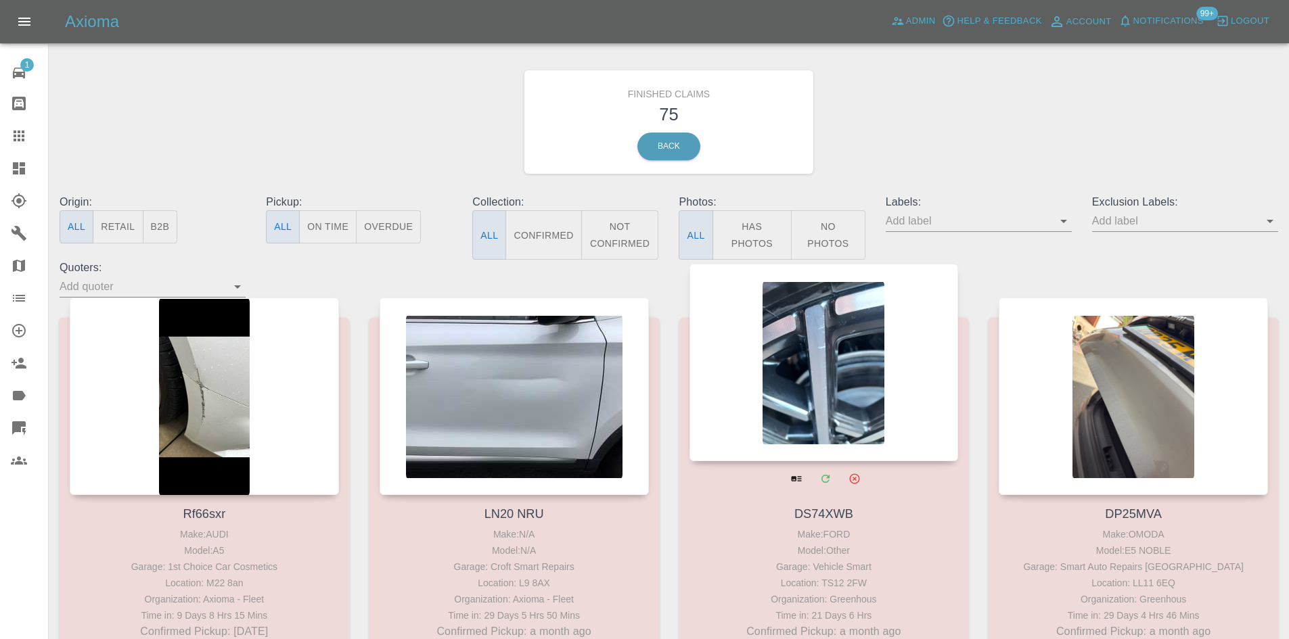
scroll to position [68, 0]
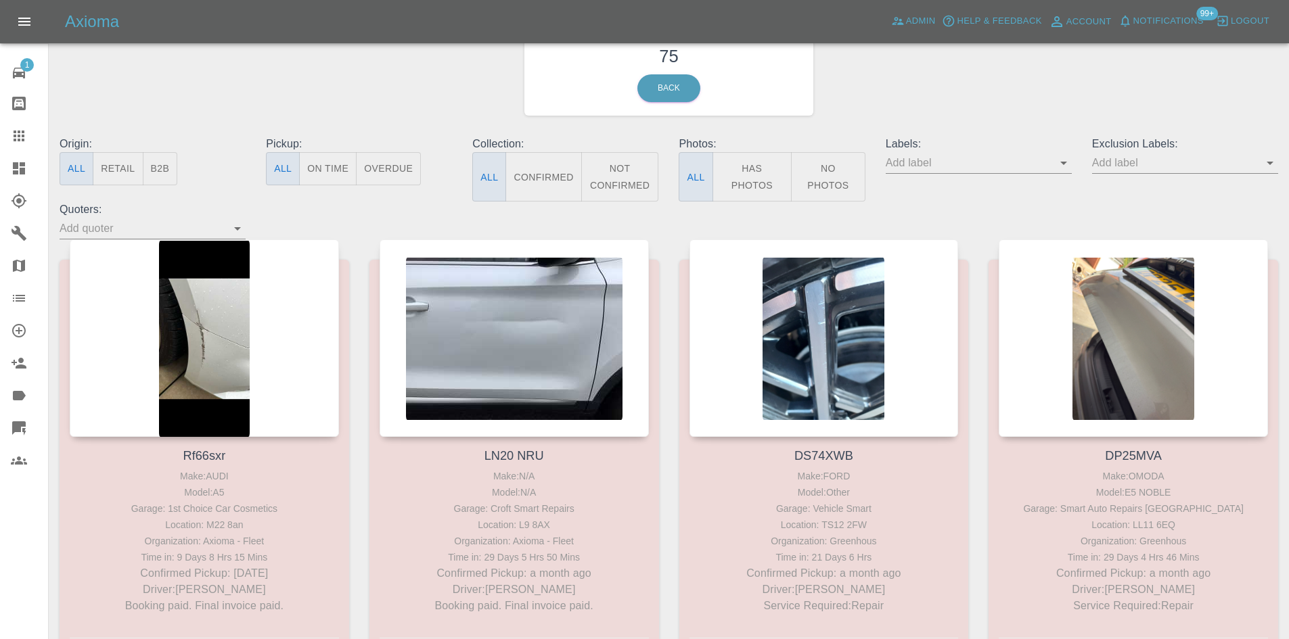
click at [27, 141] on div at bounding box center [30, 136] width 38 height 16
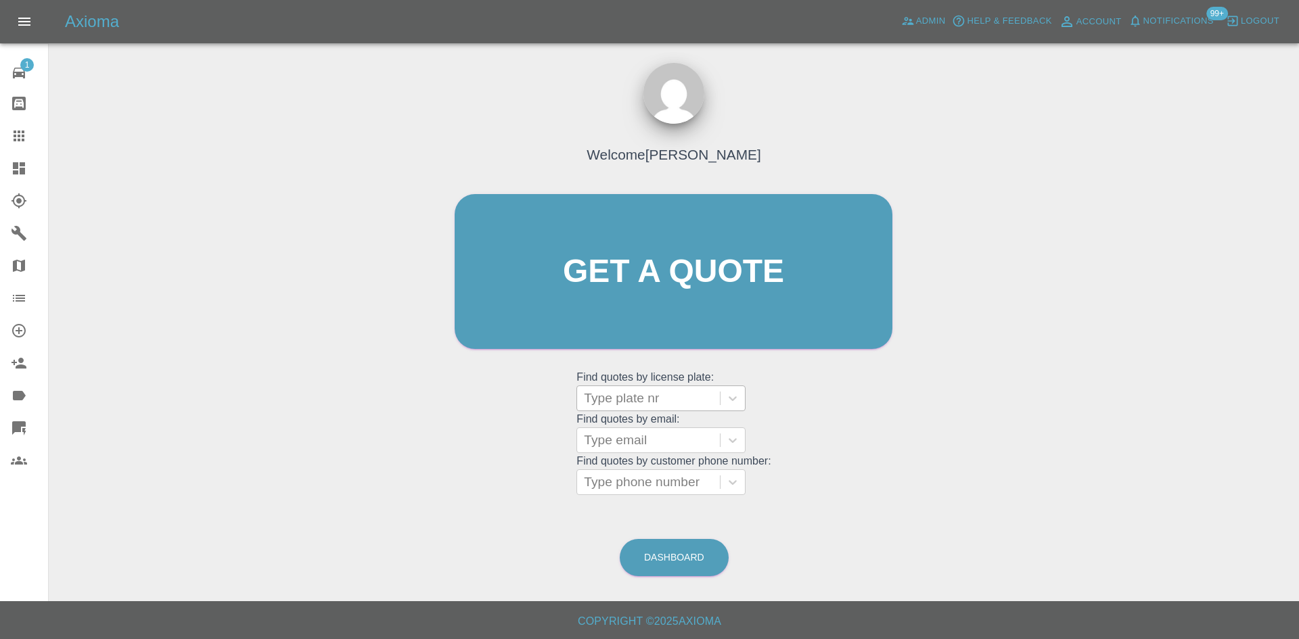
click at [631, 396] on div at bounding box center [648, 398] width 129 height 19
paste input "LF71VVL"
type input "LF71VVL"
click at [660, 440] on div "LF71VVL, Finished" at bounding box center [660, 432] width 169 height 27
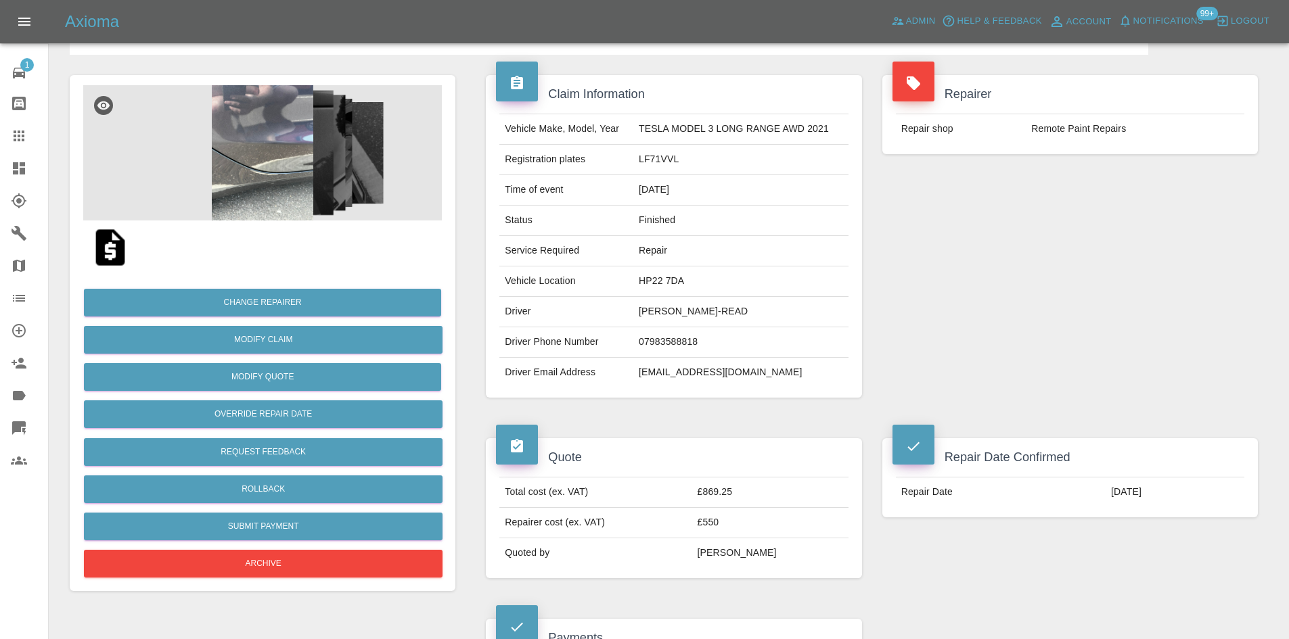
scroll to position [68, 0]
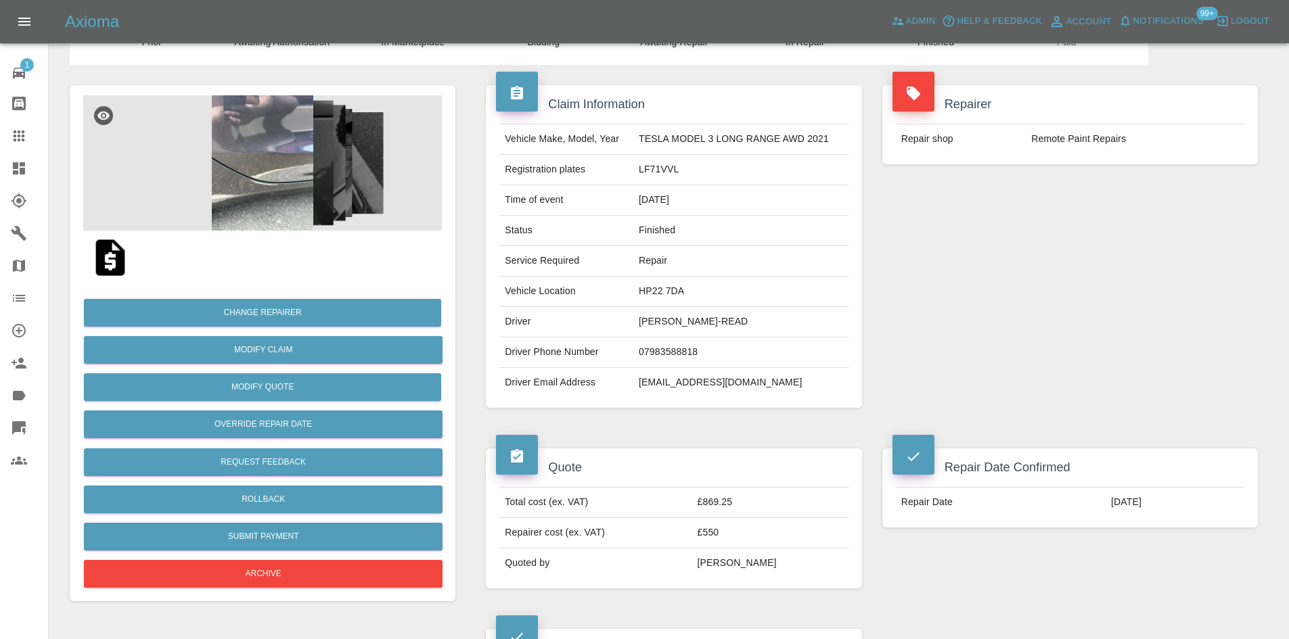
click at [668, 392] on td "acr321@hotmail.co.uk" at bounding box center [740, 383] width 215 height 30
click at [664, 637] on div "Payments" at bounding box center [673, 643] width 355 height 28
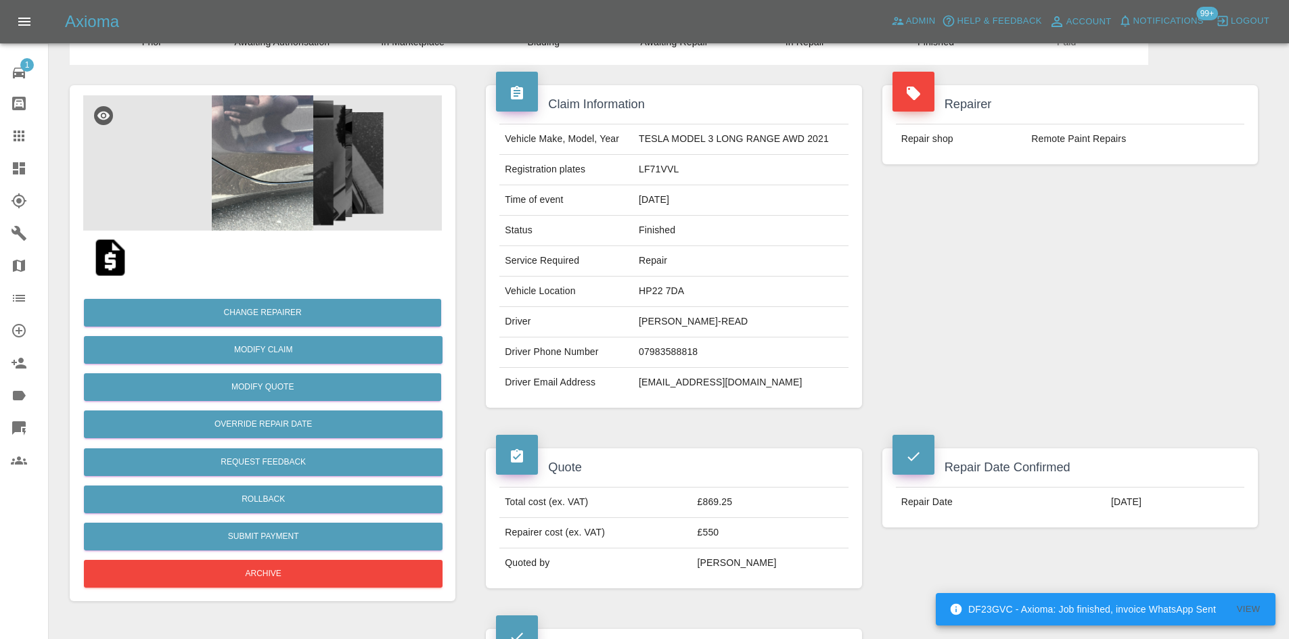
click at [2, 158] on link "Dashboard" at bounding box center [24, 168] width 48 height 32
